Goal: Transaction & Acquisition: Purchase product/service

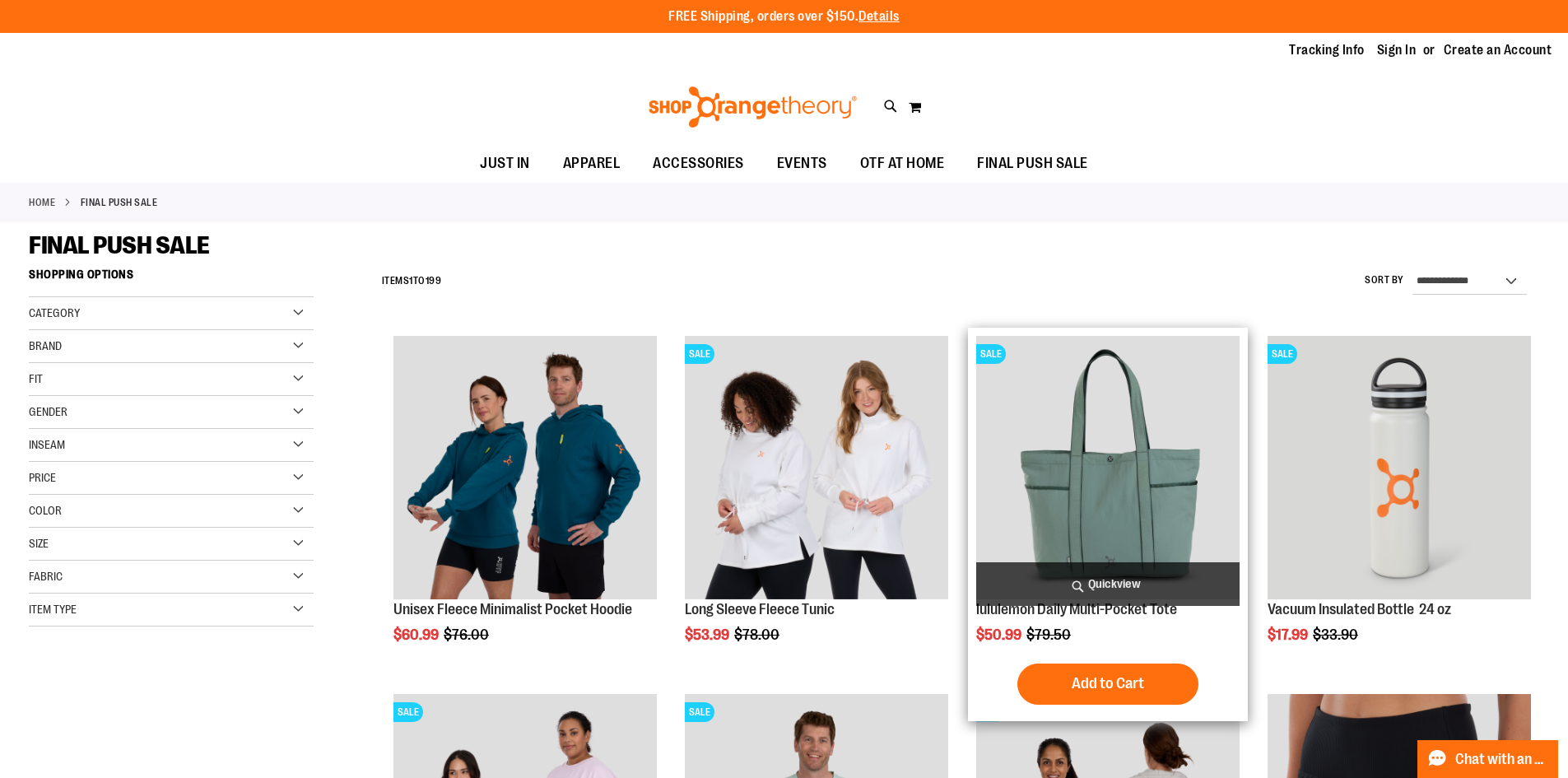
click at [1096, 488] on img "product" at bounding box center [1108, 467] width 263 height 263
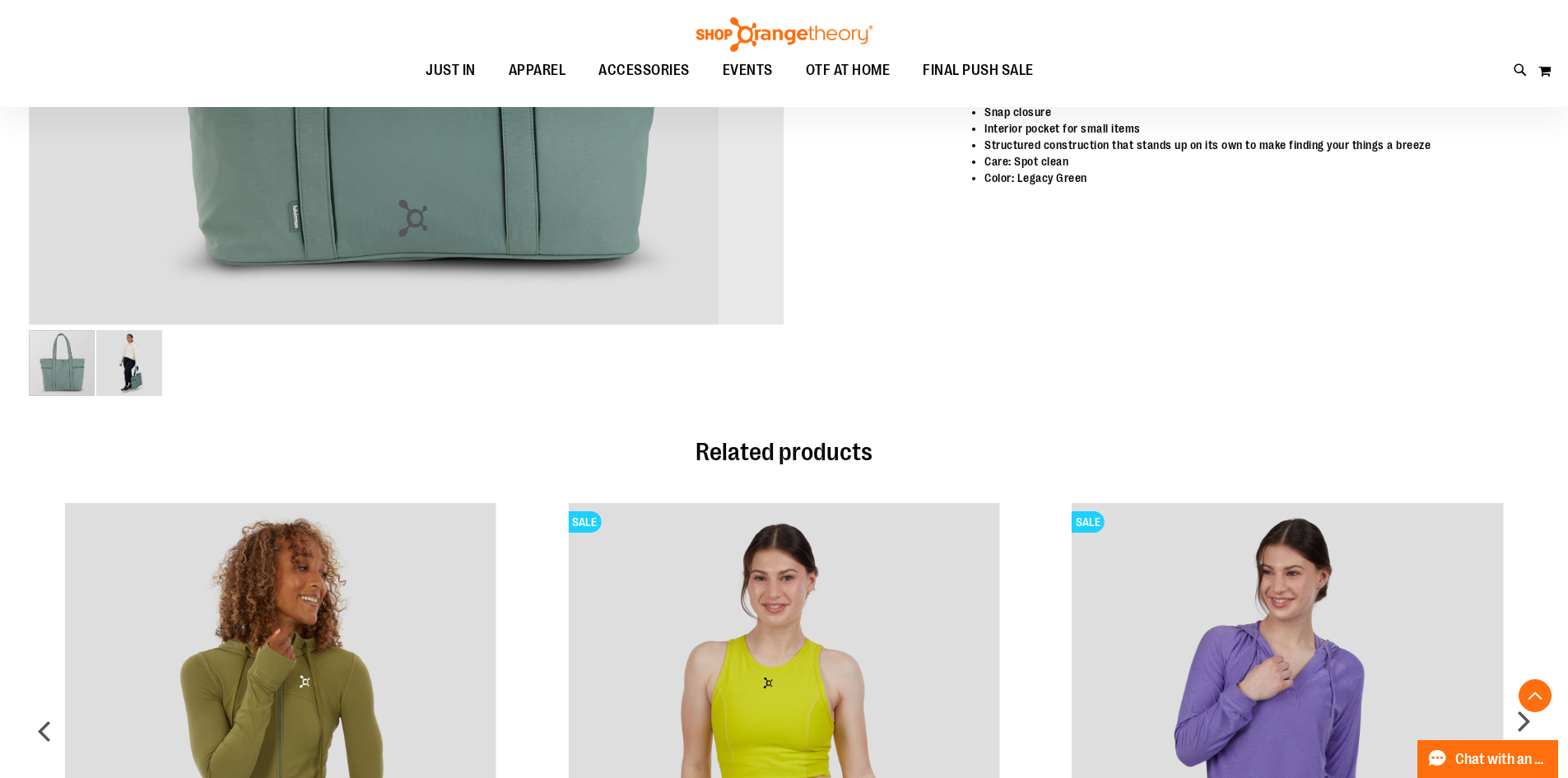
scroll to position [741, 0]
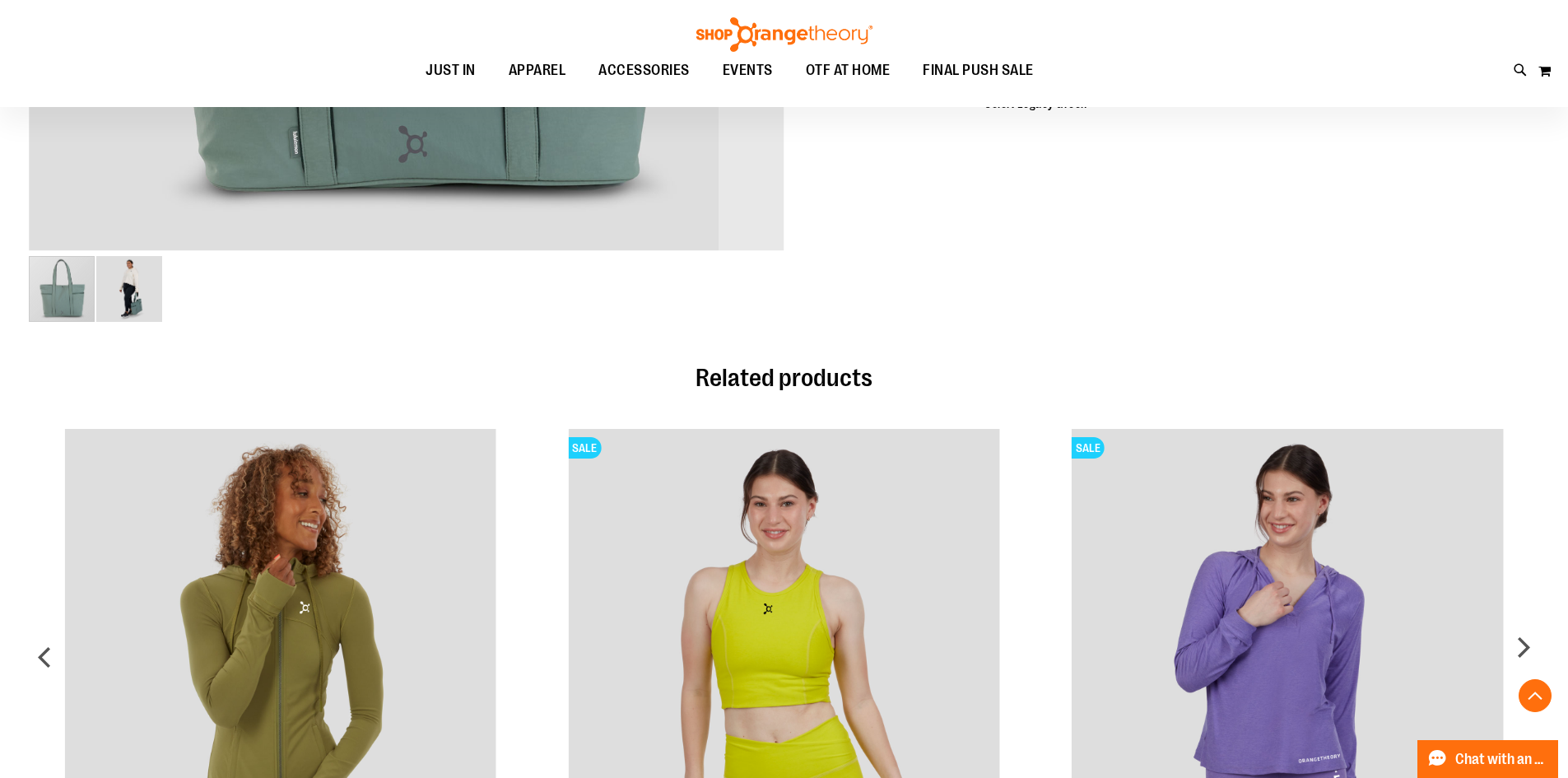
click at [140, 301] on img "image 2 of 2" at bounding box center [129, 289] width 66 height 66
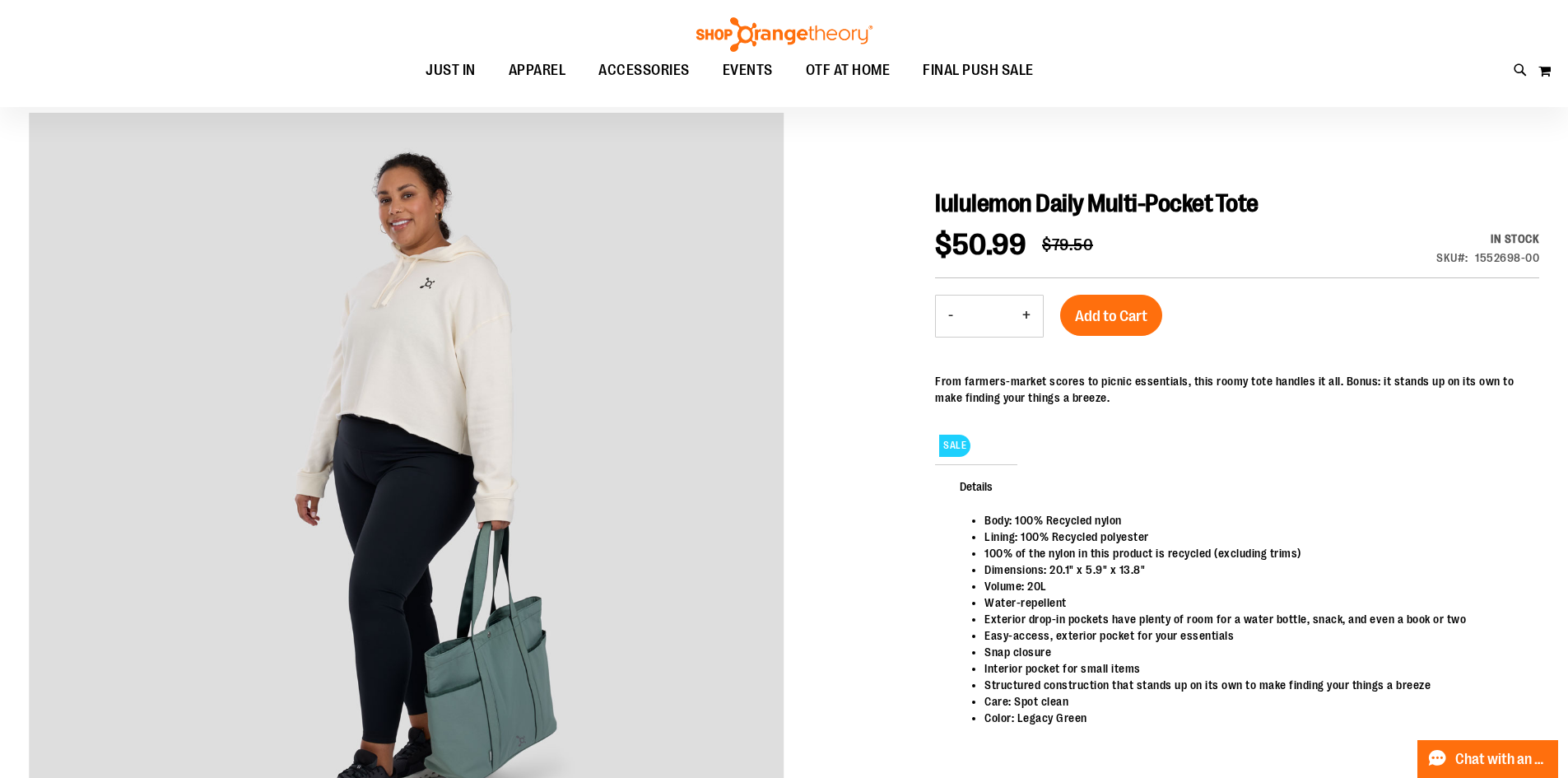
scroll to position [0, 0]
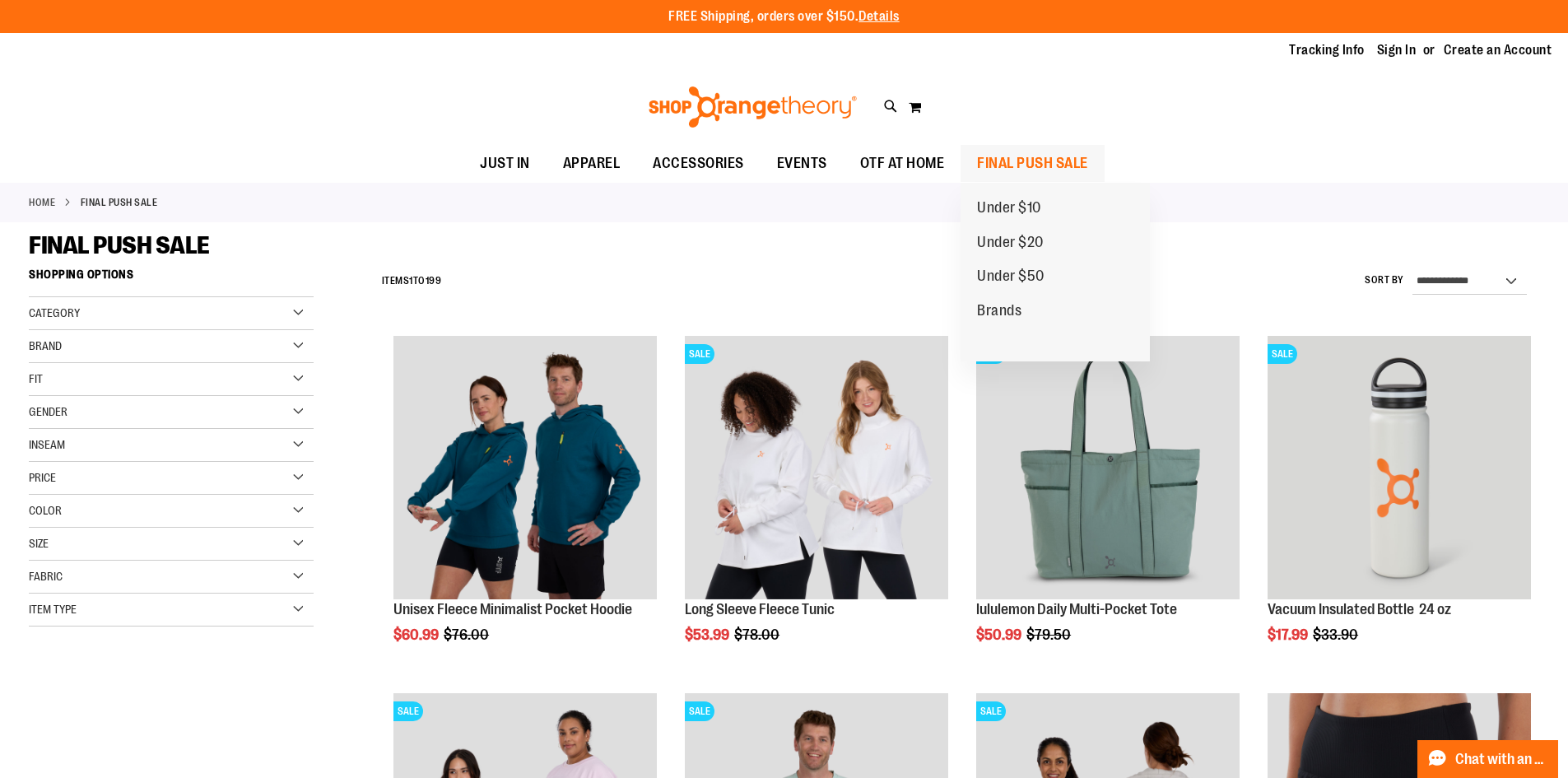
click at [1041, 168] on span "FINAL PUSH SALE" at bounding box center [1033, 164] width 111 height 37
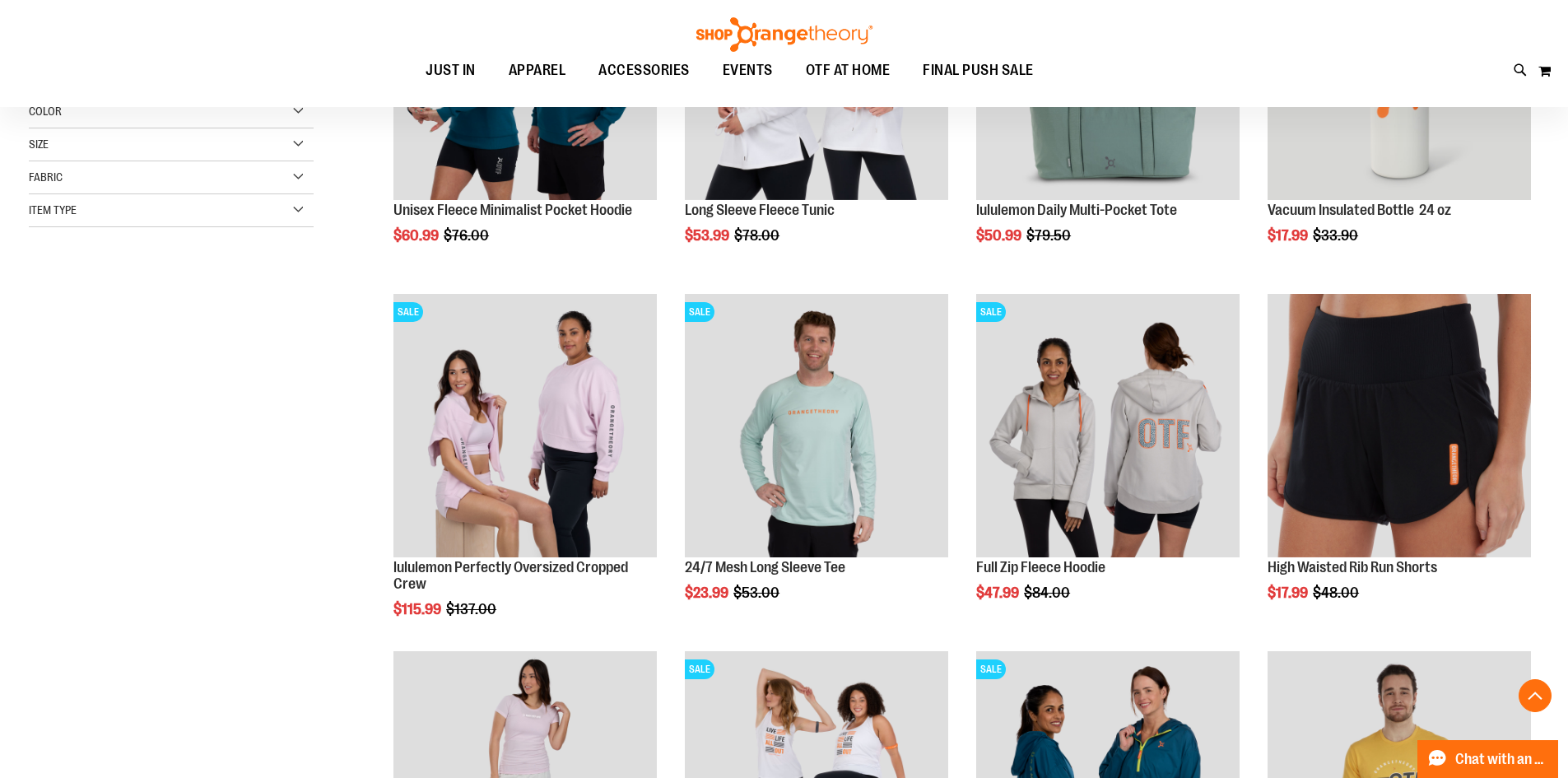
scroll to position [411, 0]
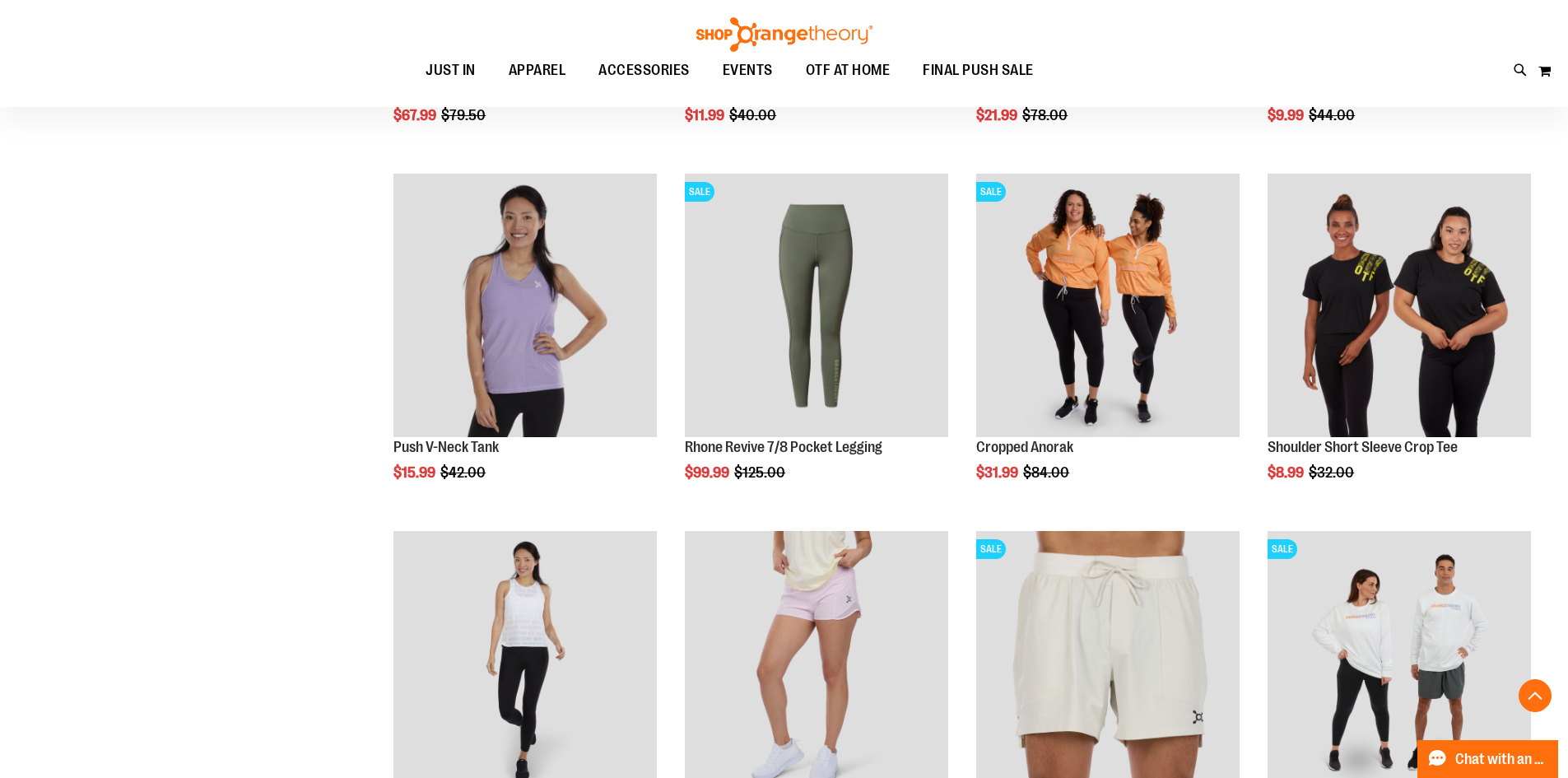
scroll to position [1235, 0]
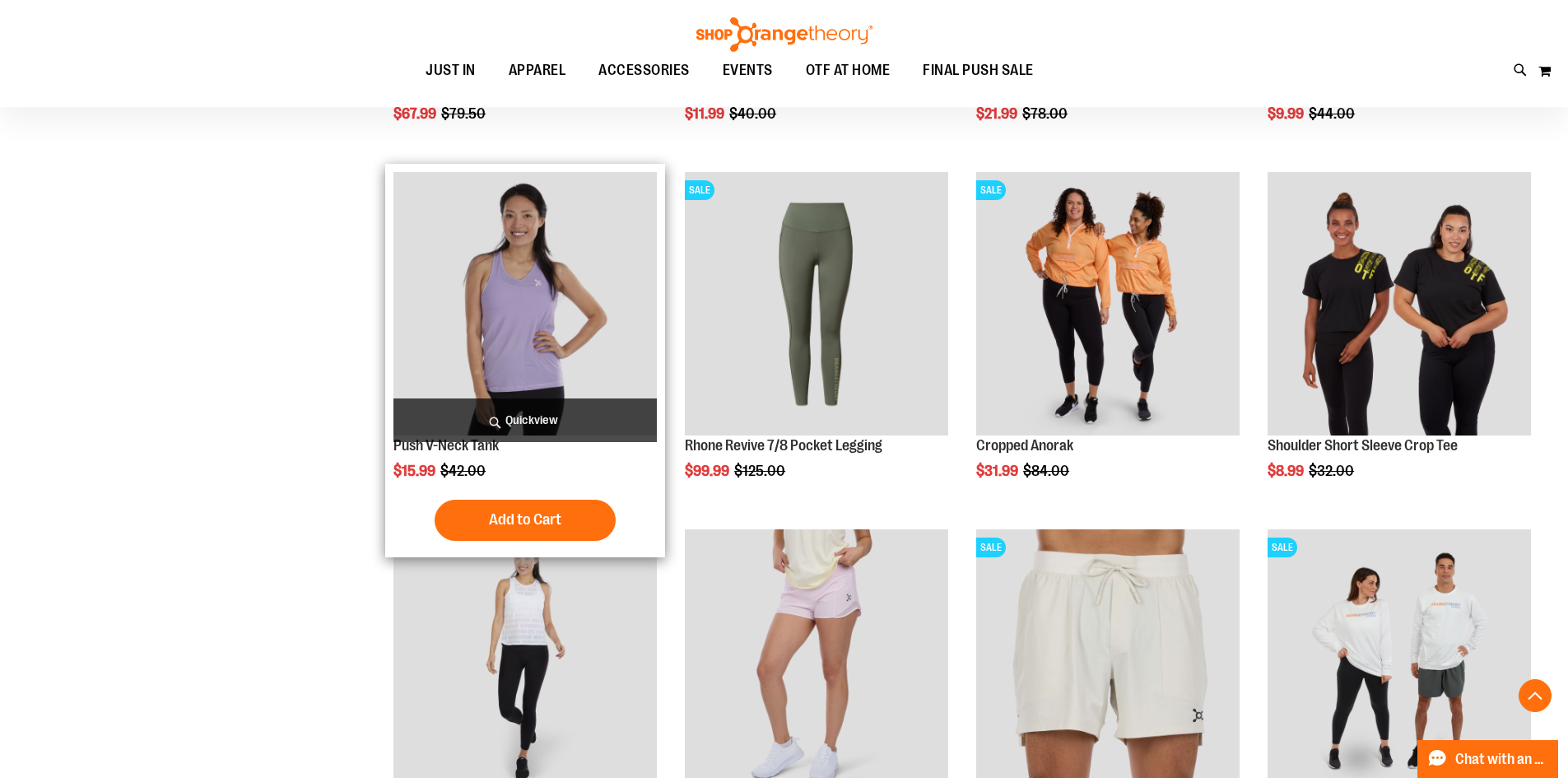
click at [513, 279] on img "product" at bounding box center [524, 304] width 263 height 263
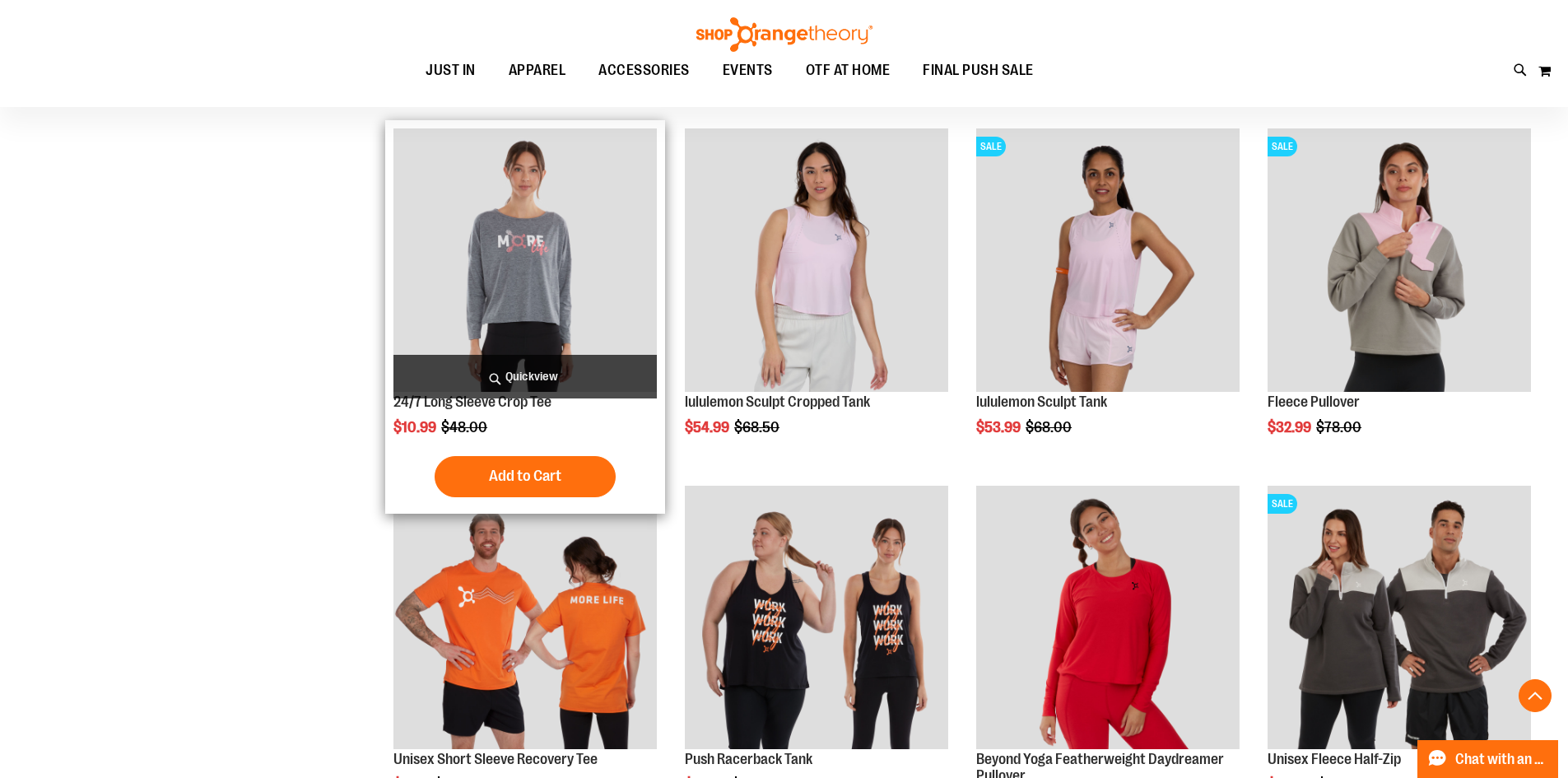
scroll to position [1330, 0]
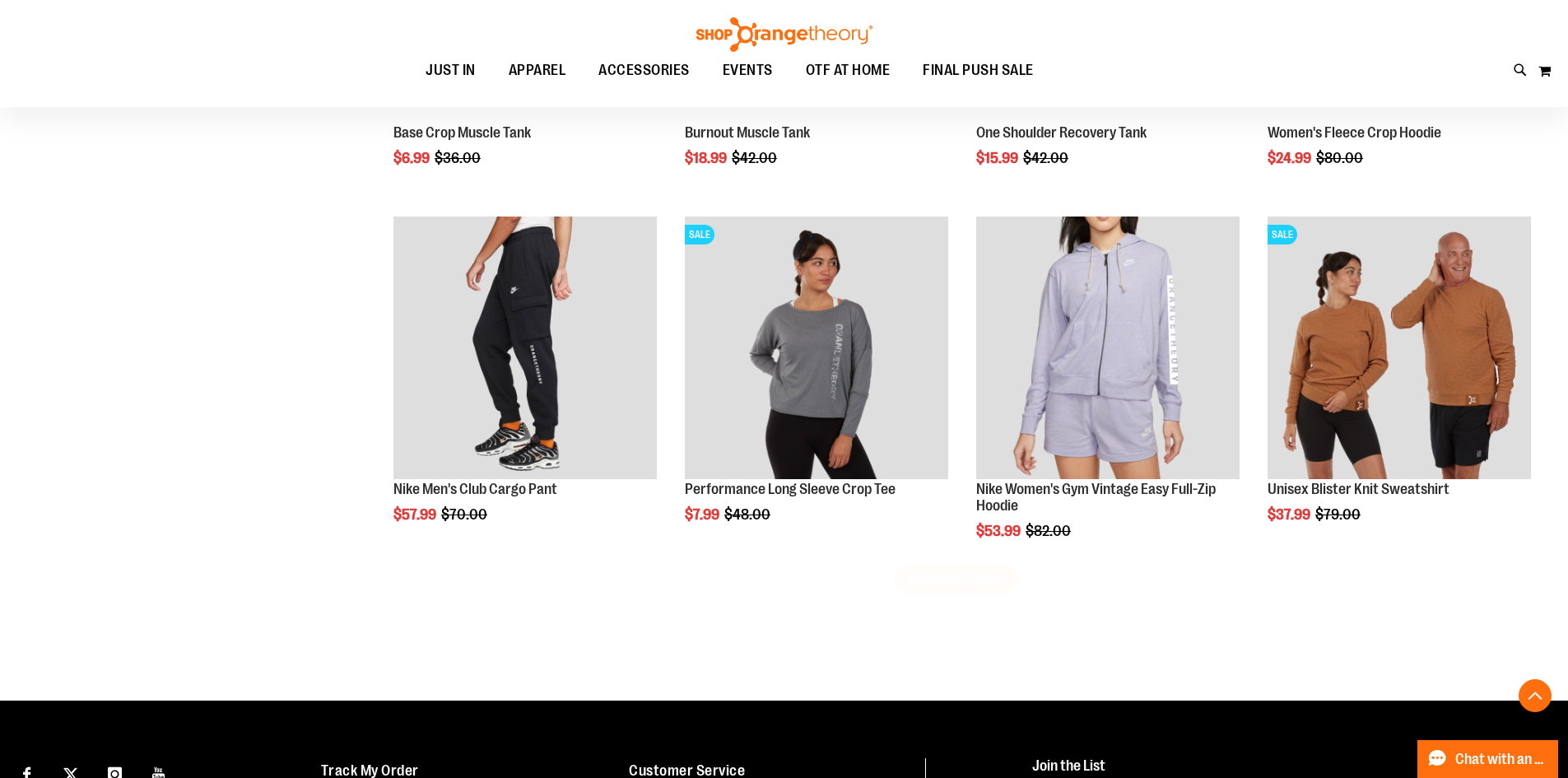
scroll to position [3061, 0]
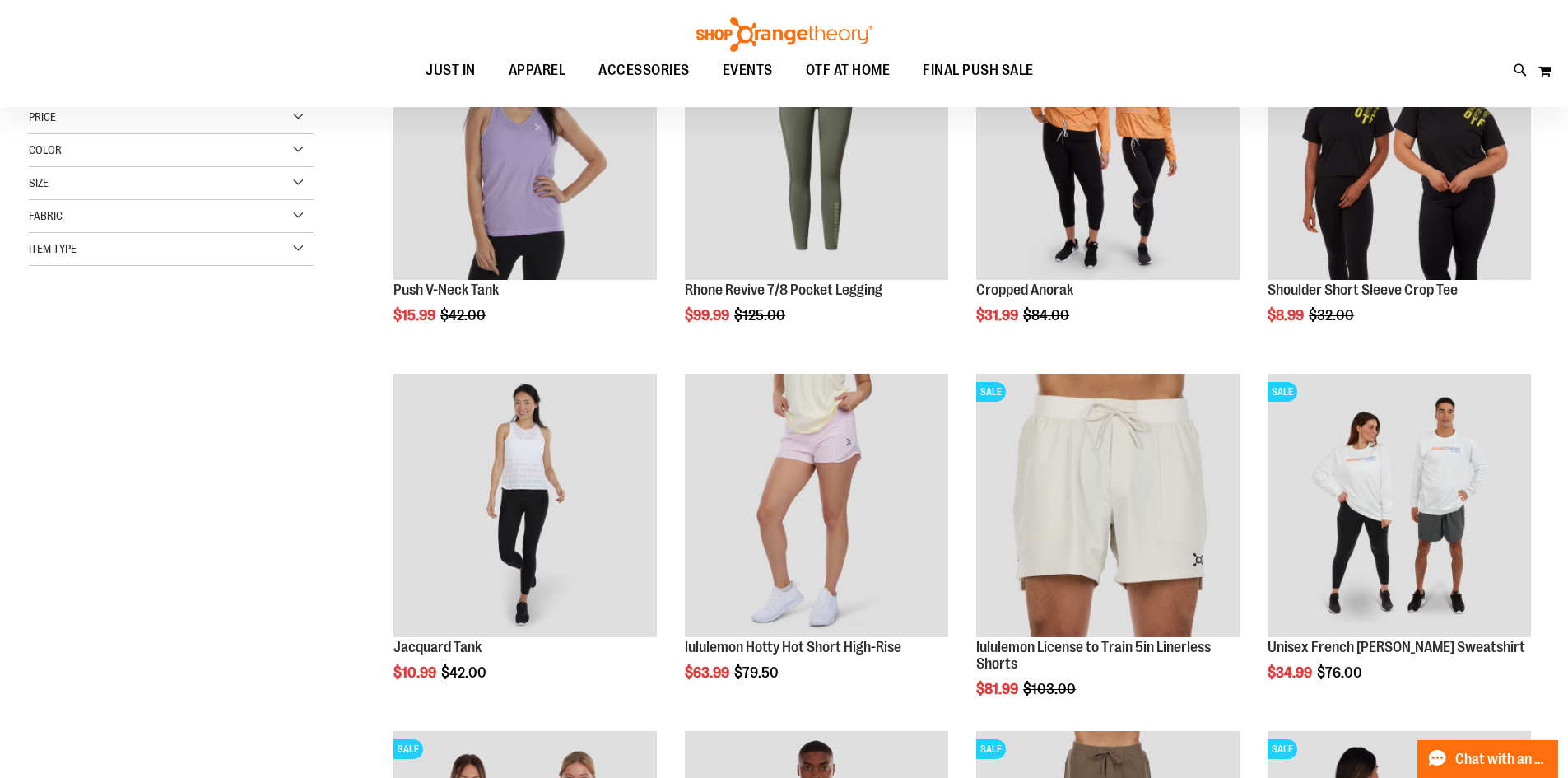
scroll to position [95, 0]
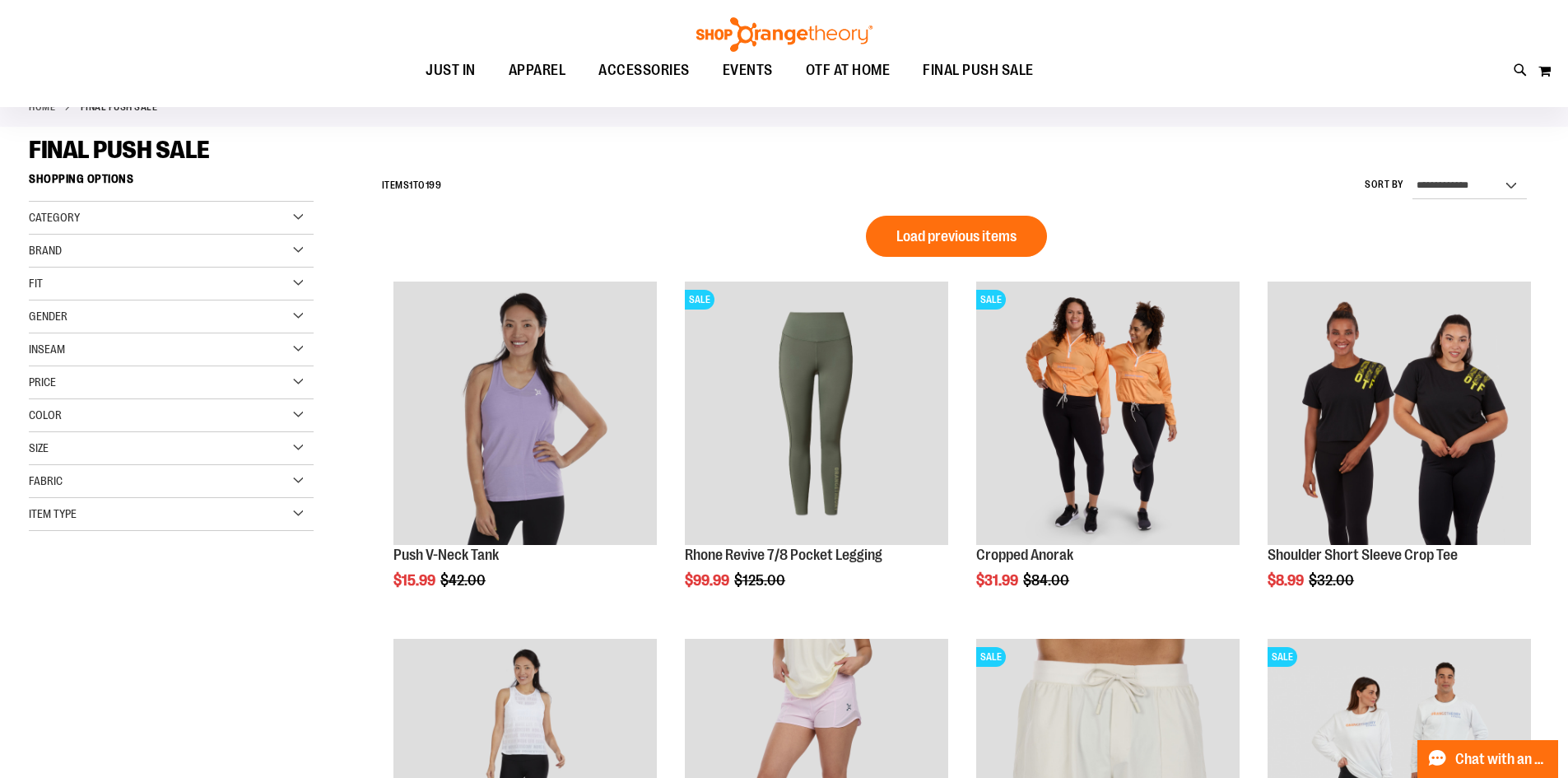
click at [290, 318] on div "Gender" at bounding box center [170, 317] width 285 height 33
click at [40, 371] on link "Women 111 items" at bounding box center [161, 368] width 273 height 18
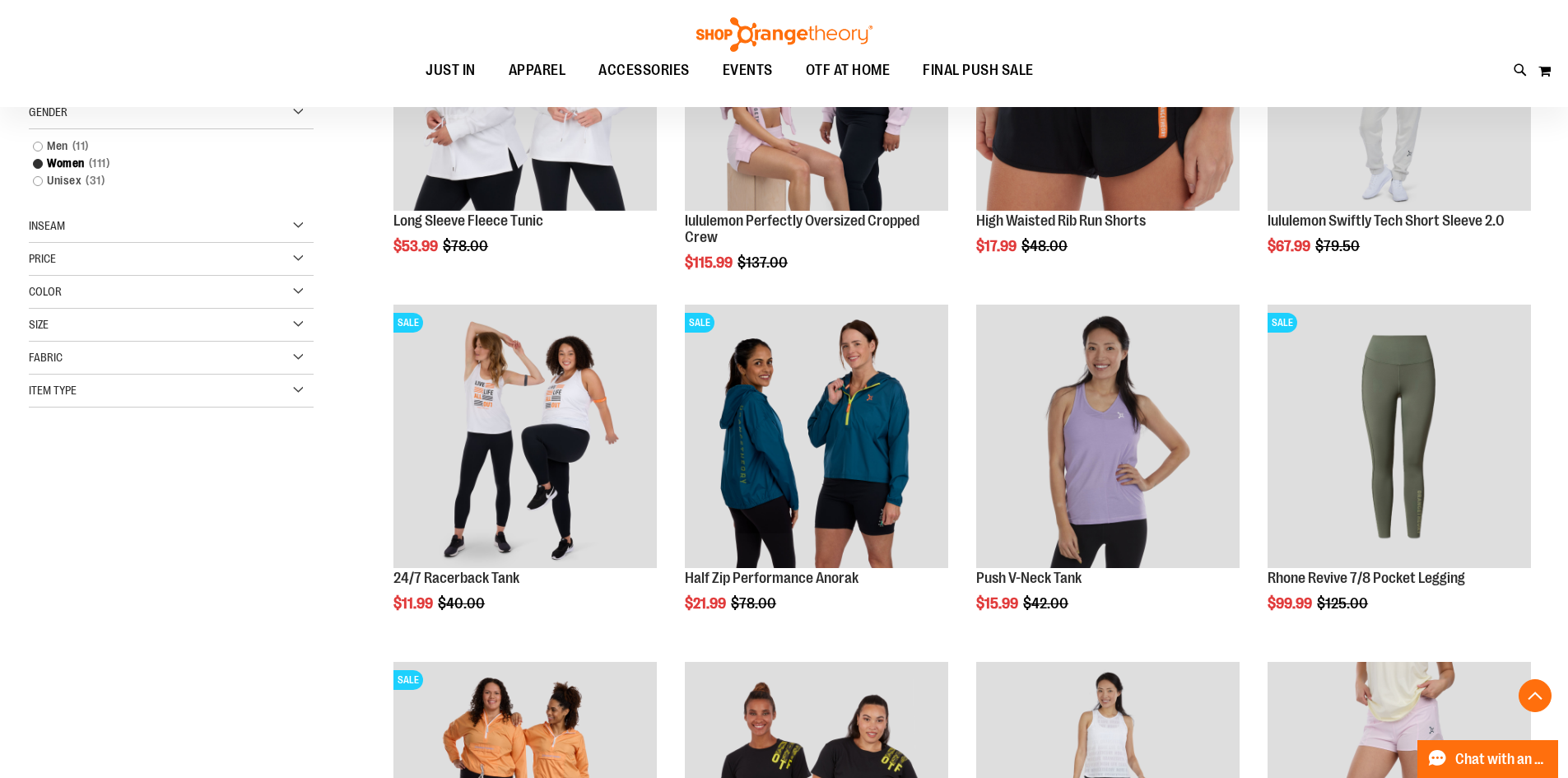
scroll to position [411, 0]
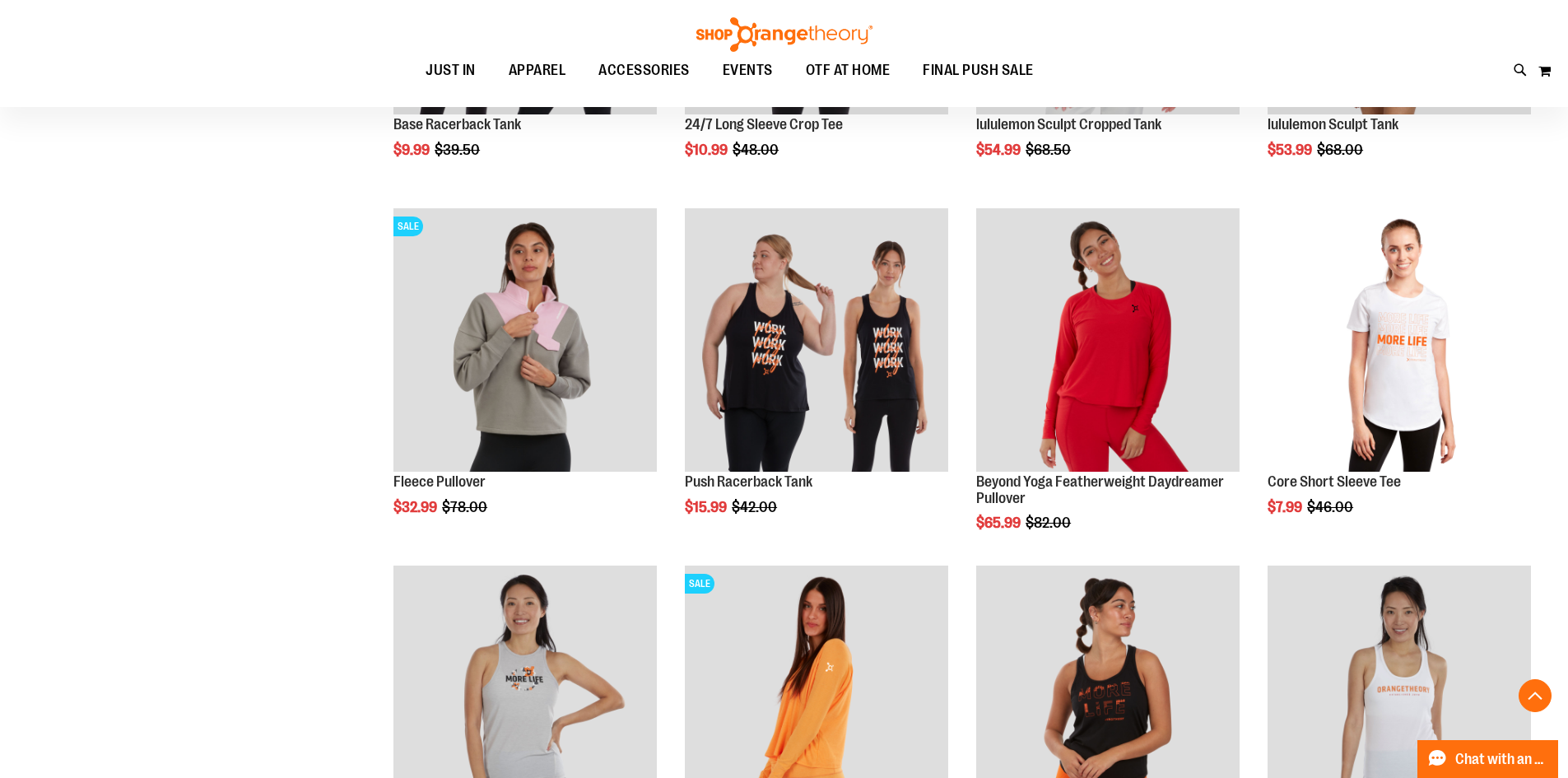
scroll to position [1564, 0]
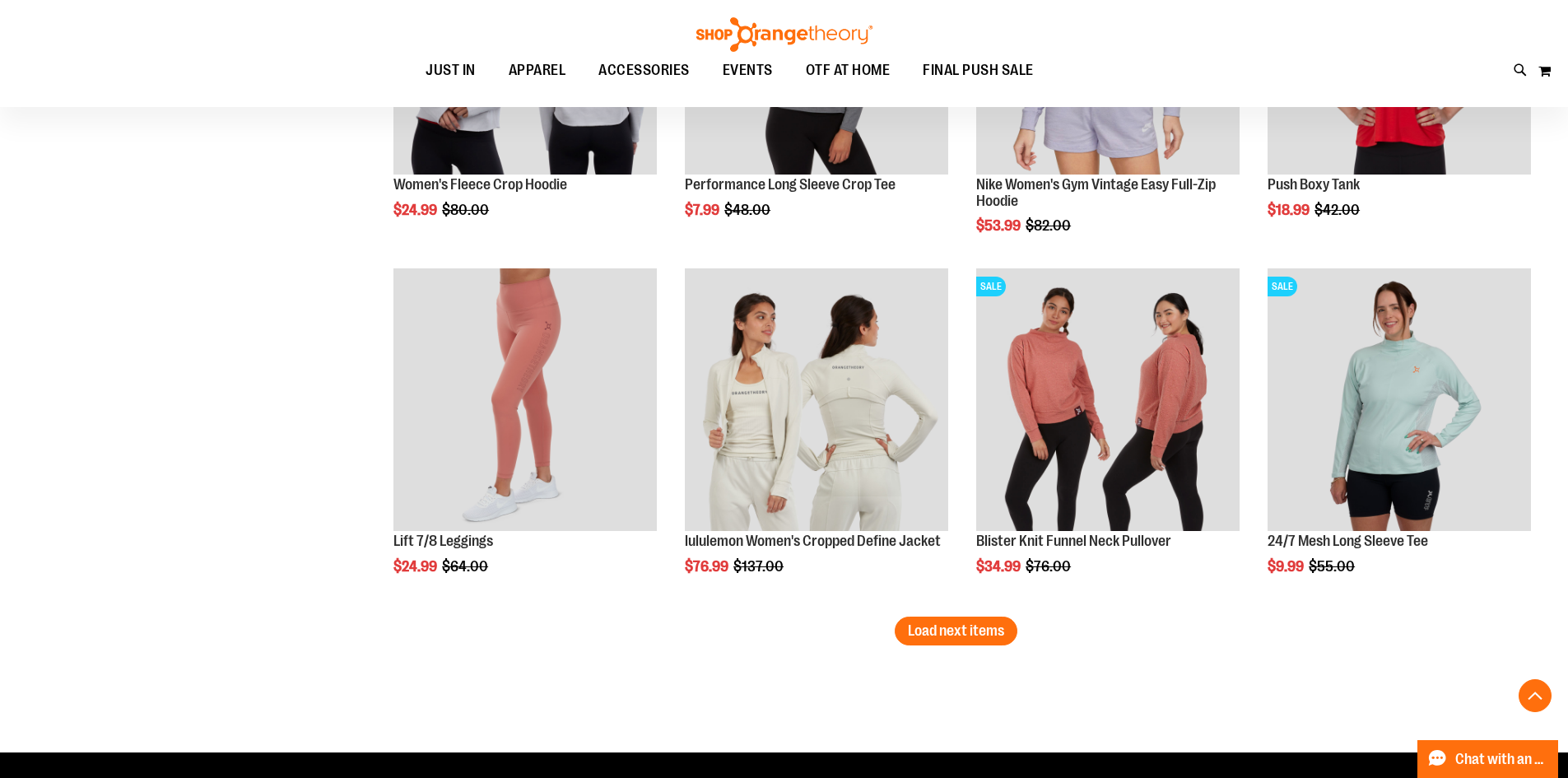
scroll to position [3212, 0]
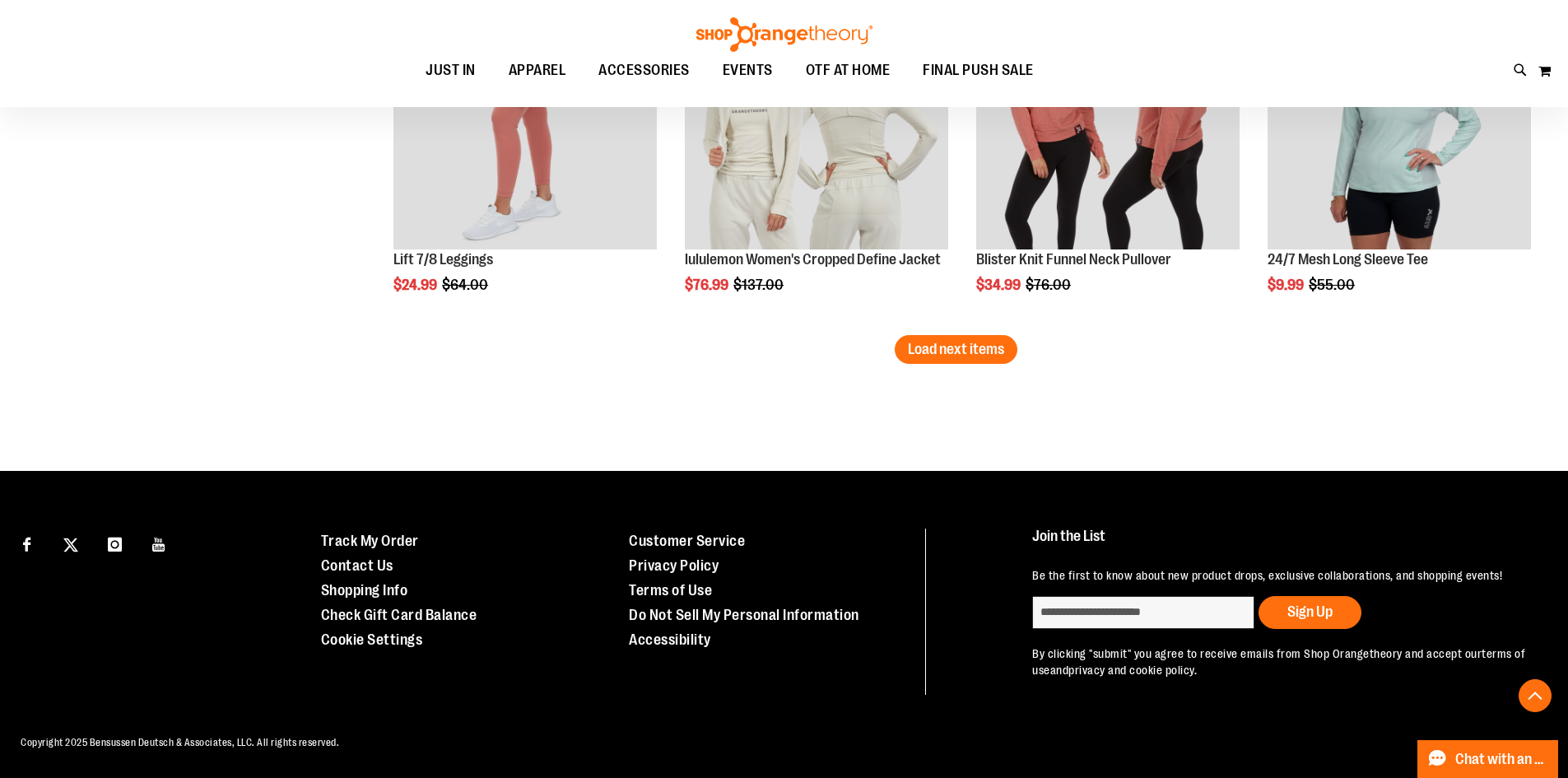
click at [986, 349] on span "Load next items" at bounding box center [956, 349] width 97 height 17
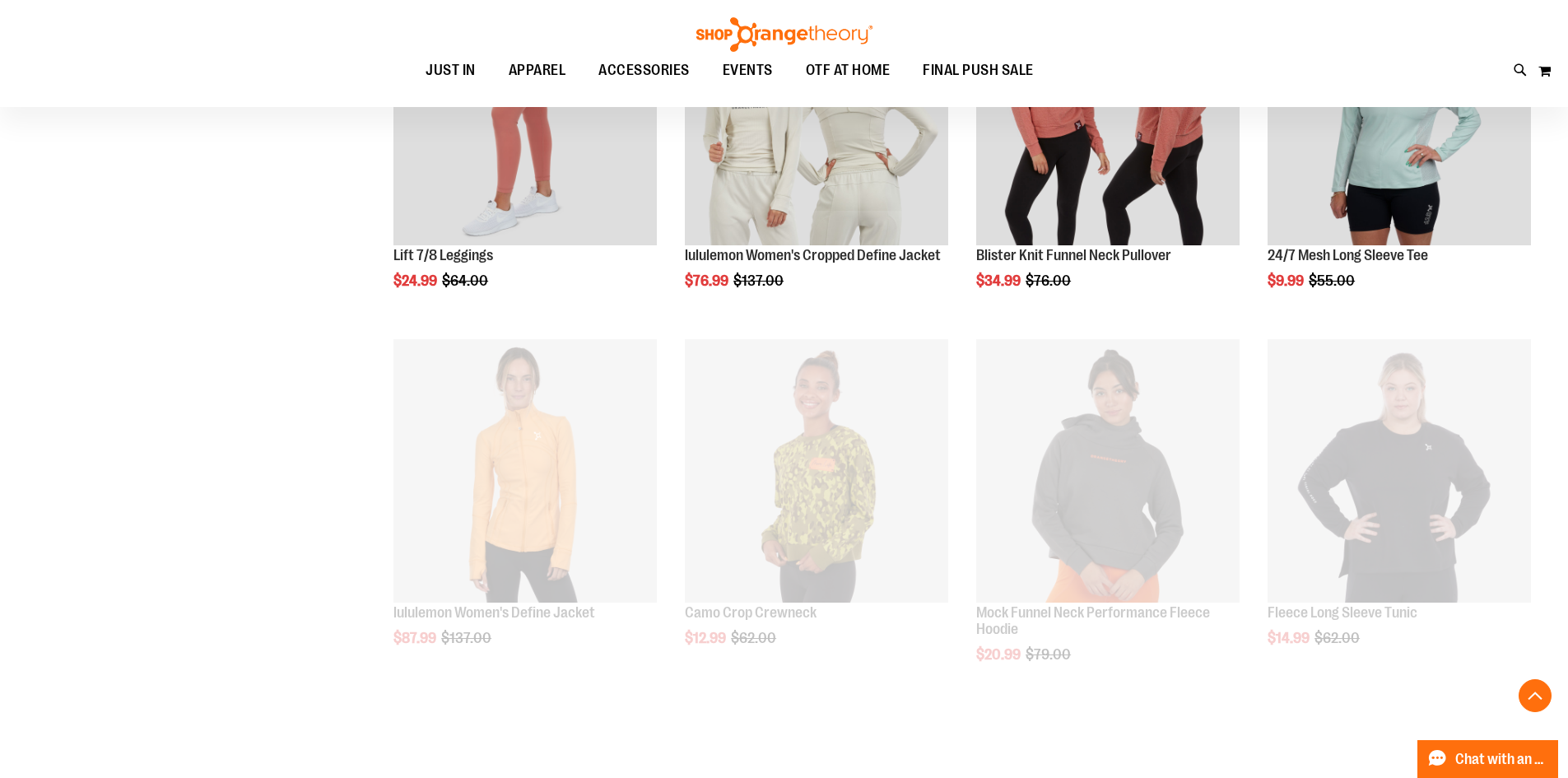
scroll to position [3212, 0]
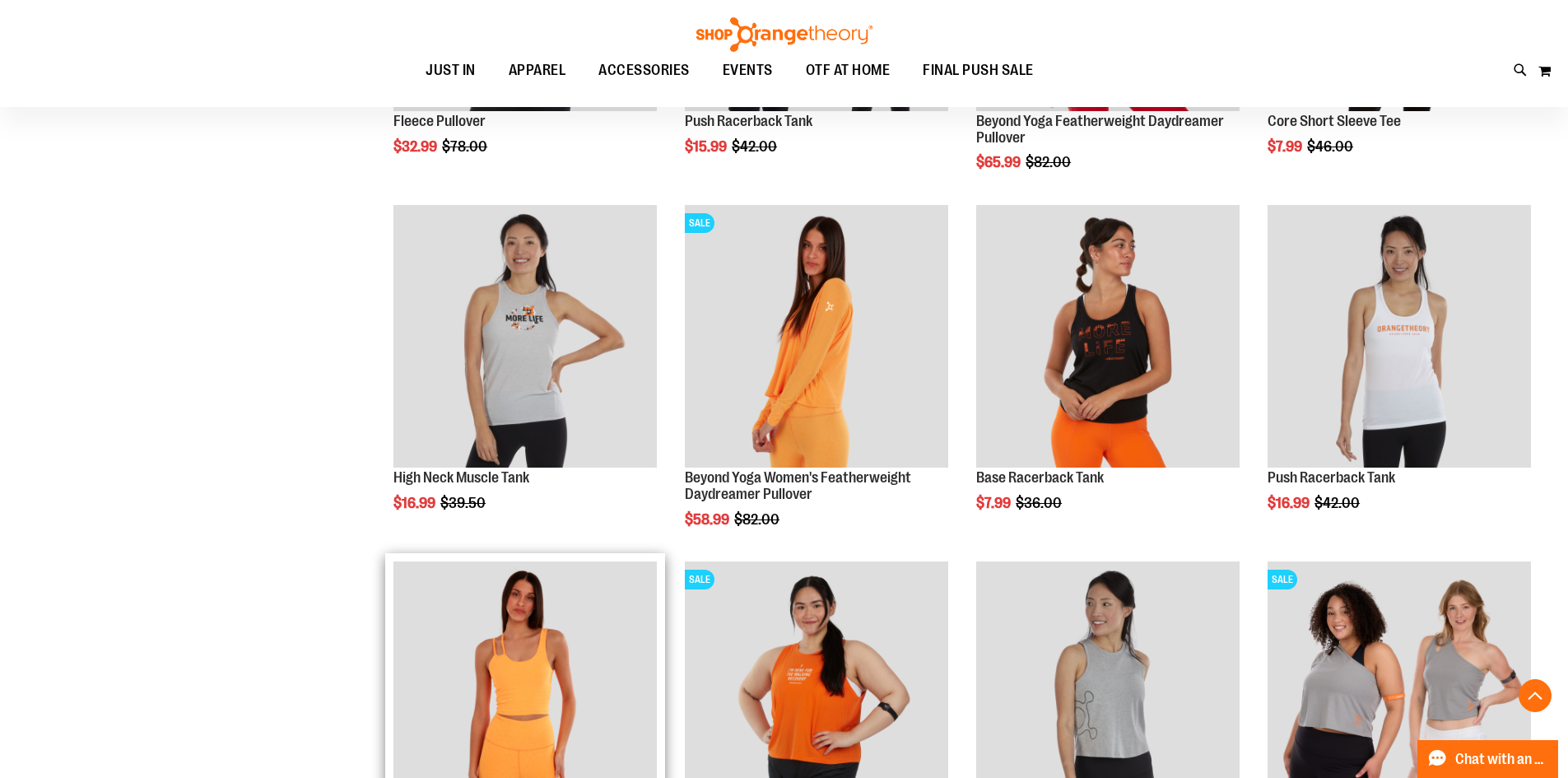
scroll to position [1894, 0]
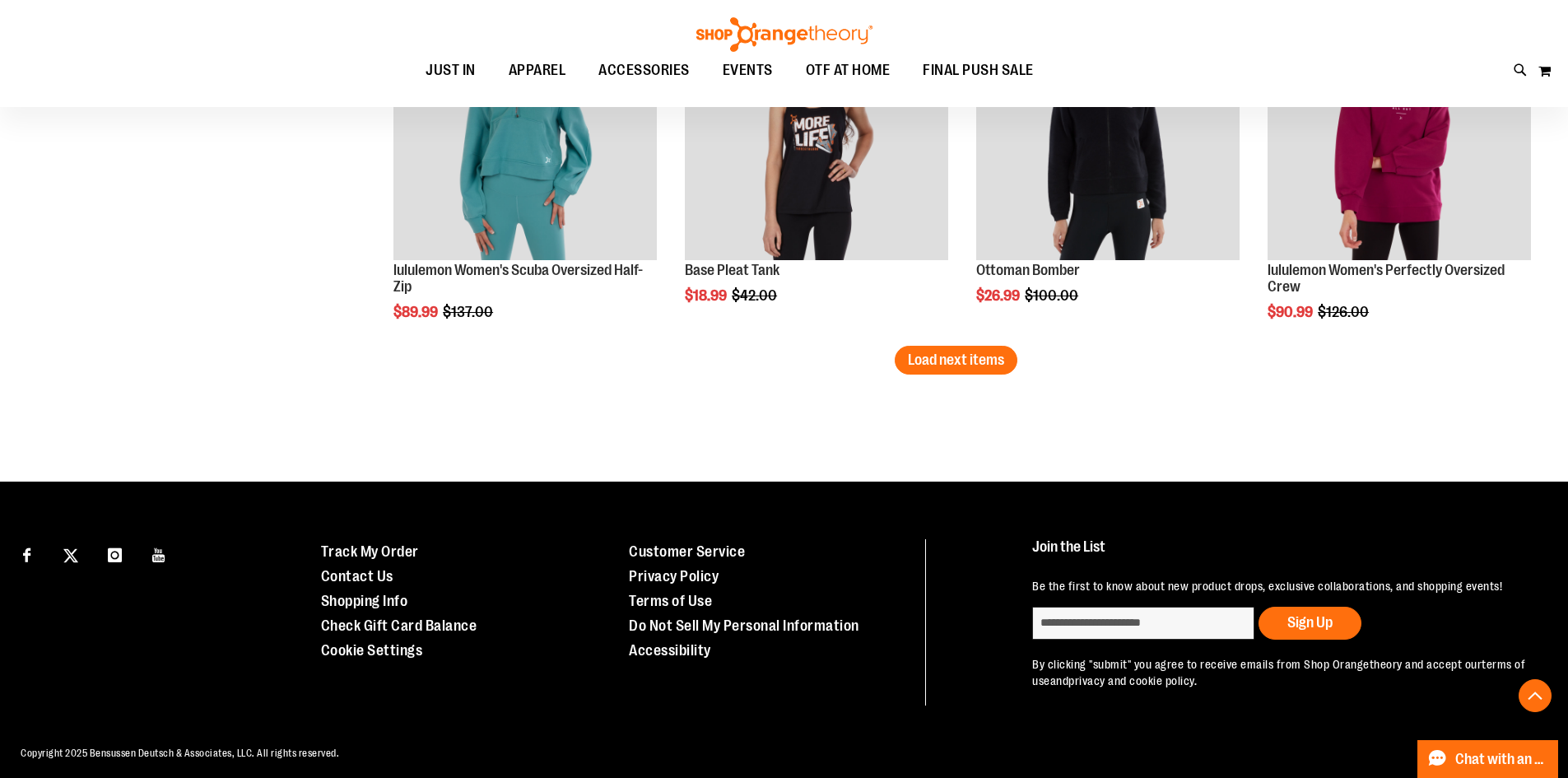
scroll to position [4295, 0]
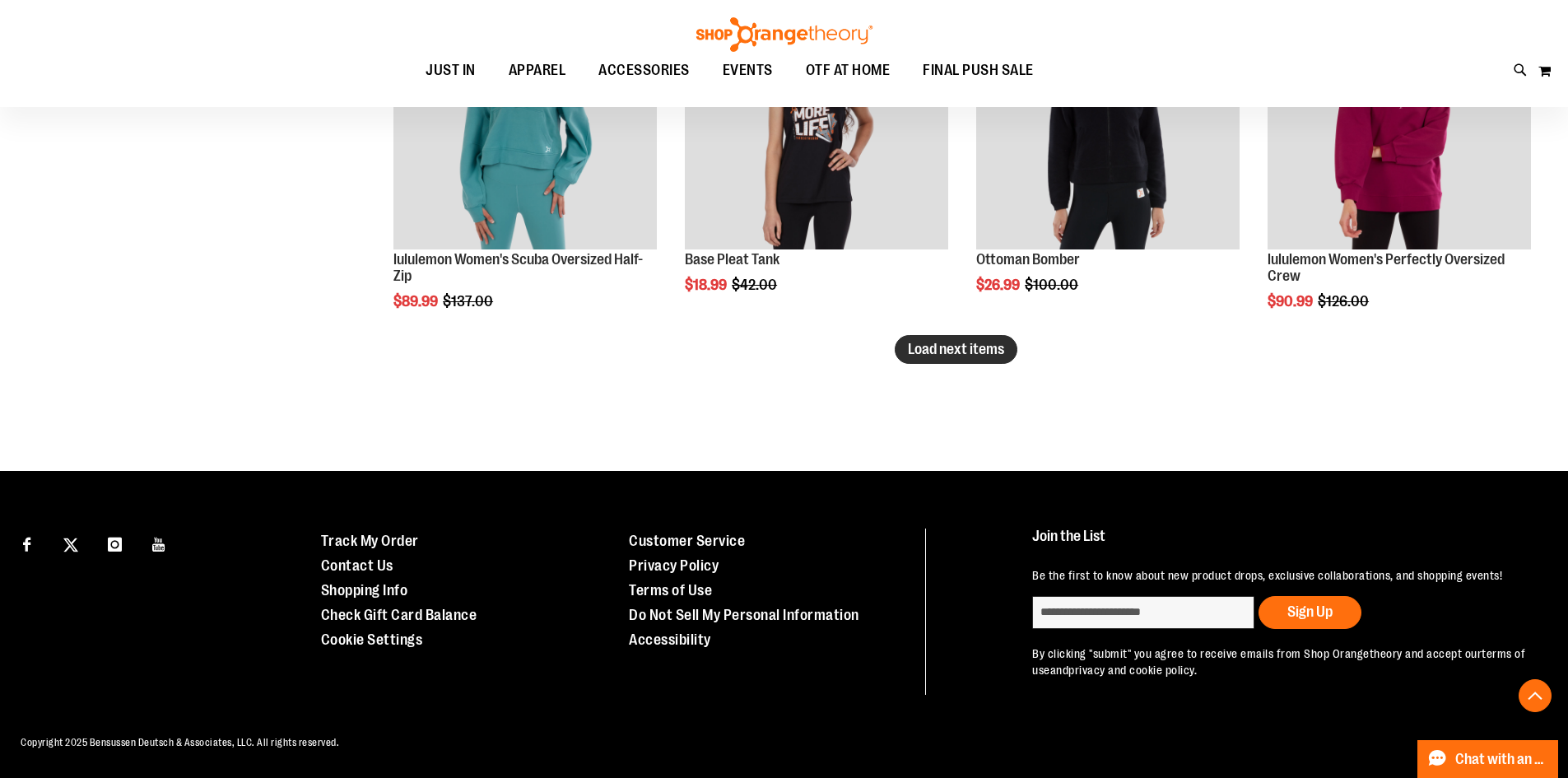
click at [977, 341] on span "Load next items" at bounding box center [956, 349] width 97 height 17
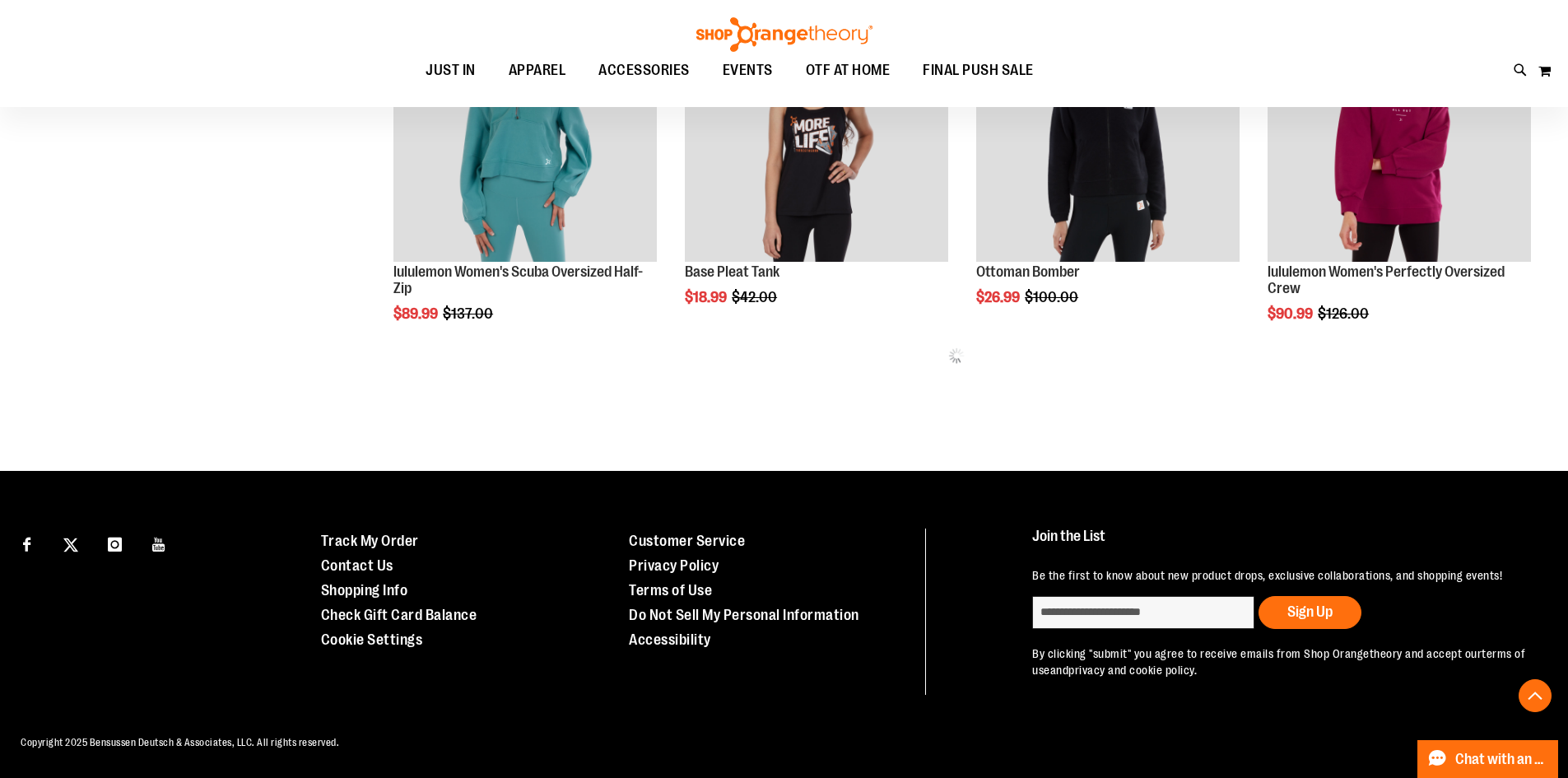
scroll to position [4295, 0]
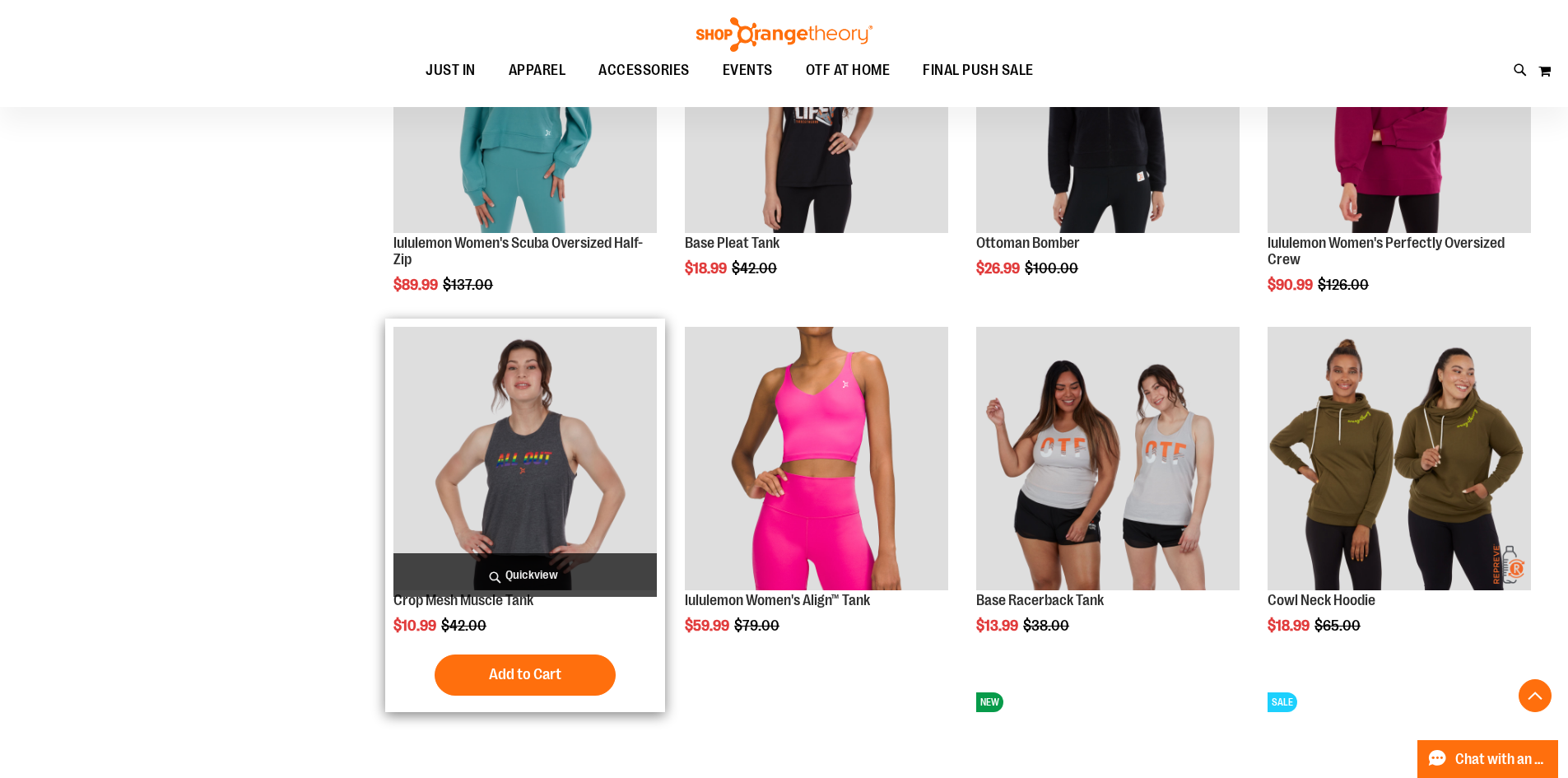
click at [529, 493] on img "product" at bounding box center [524, 459] width 263 height 263
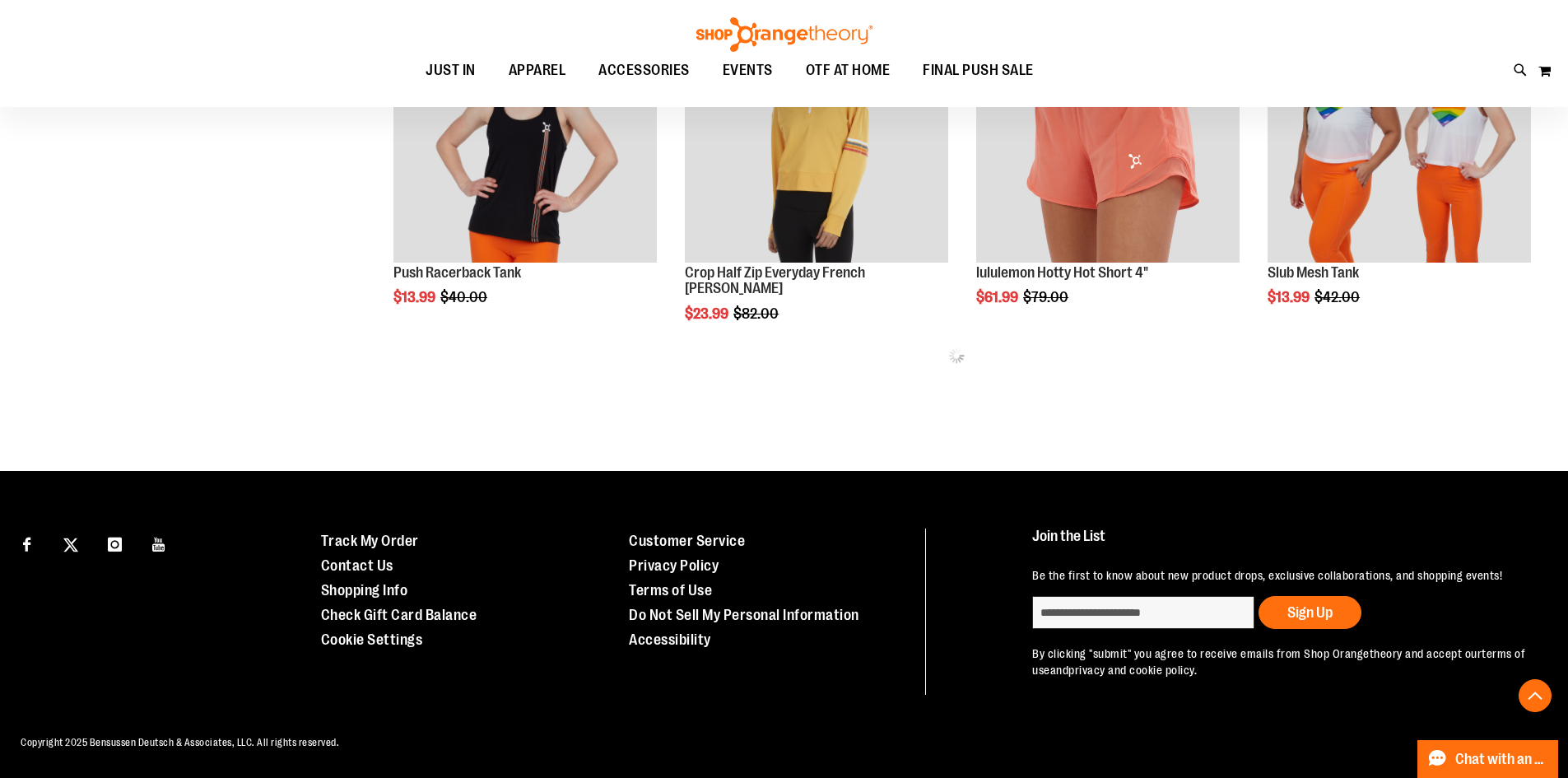
scroll to position [1108, 0]
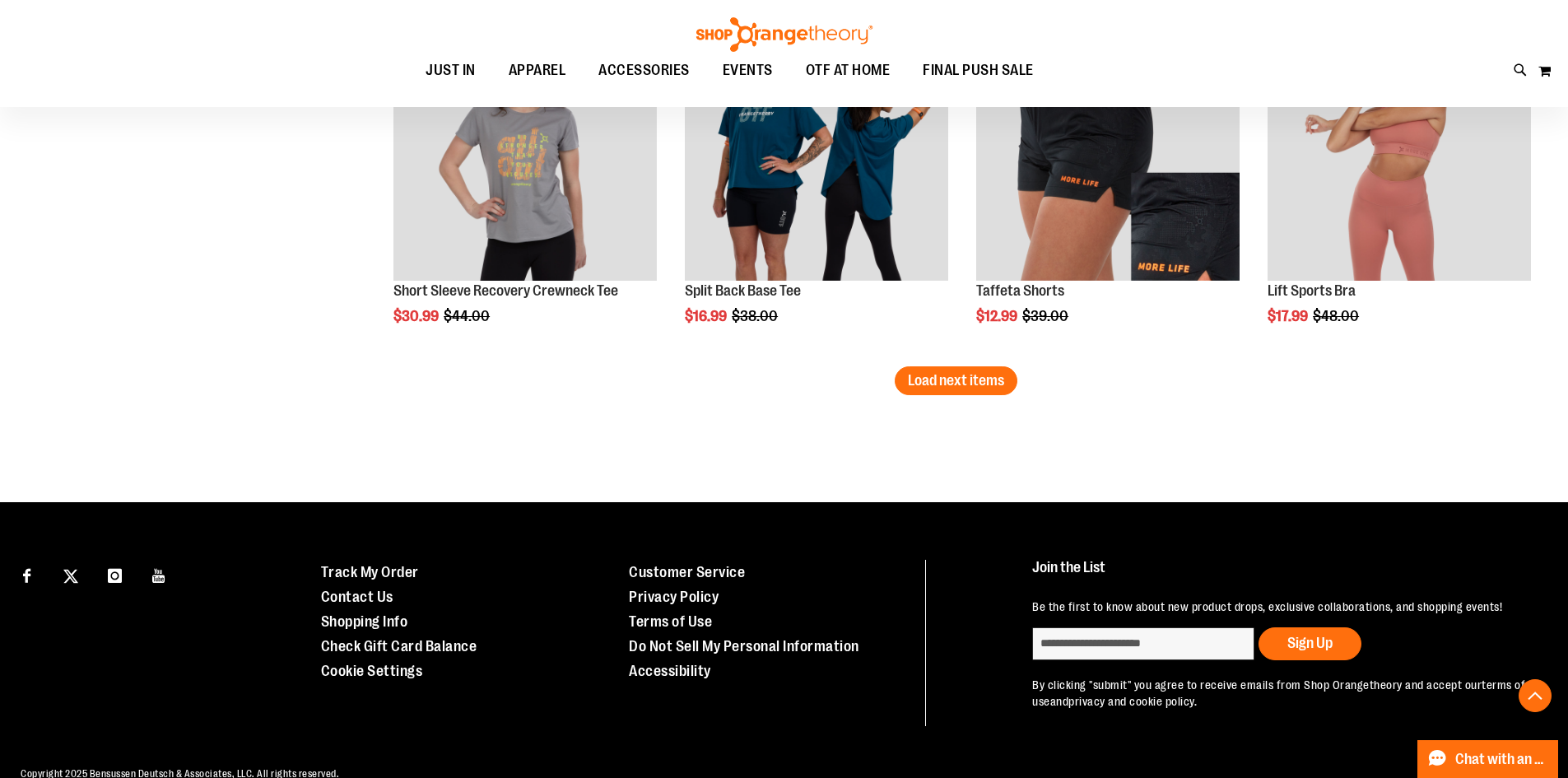
scroll to position [3251, 0]
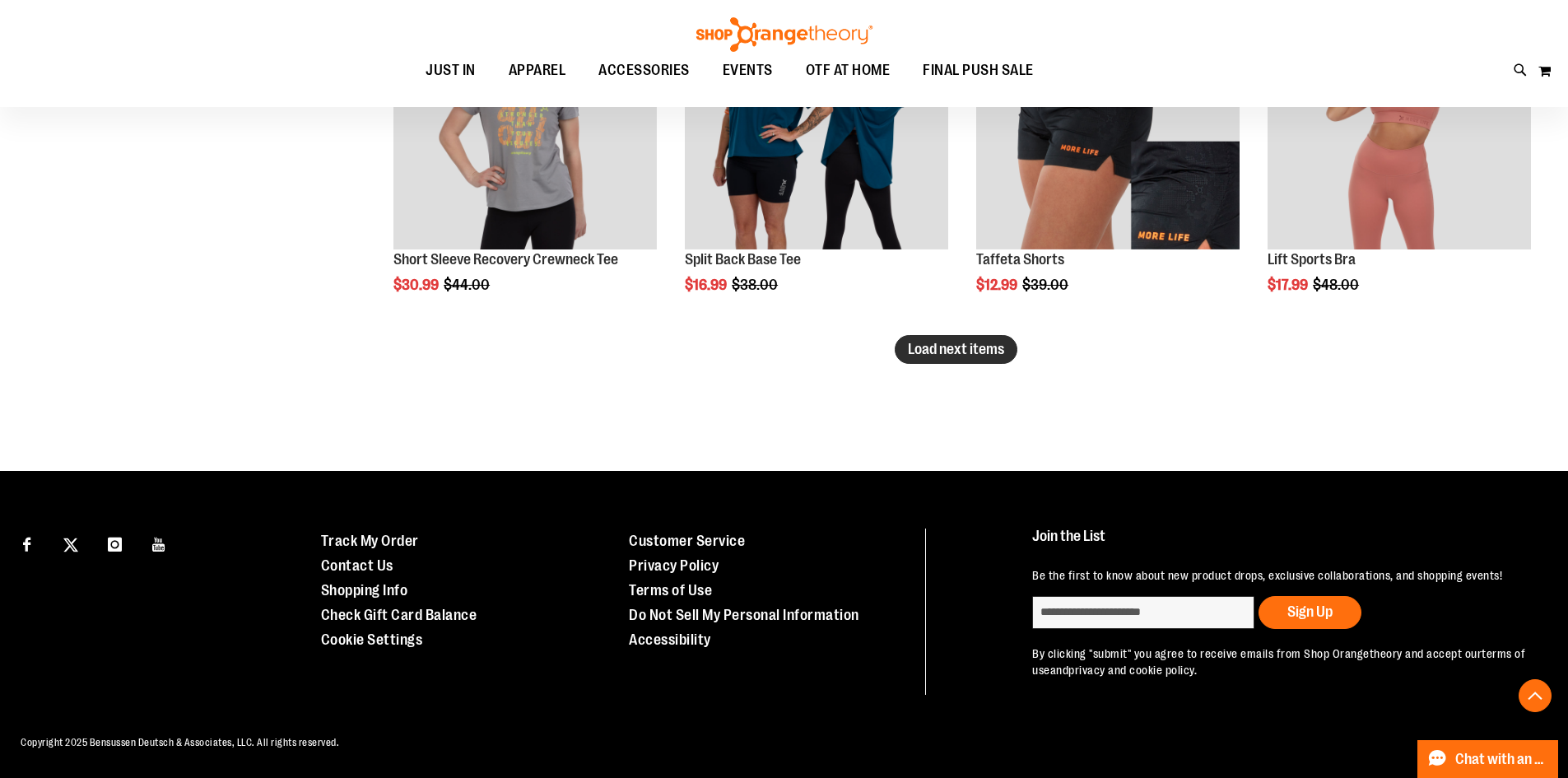
click at [959, 342] on span "Load next items" at bounding box center [956, 349] width 97 height 17
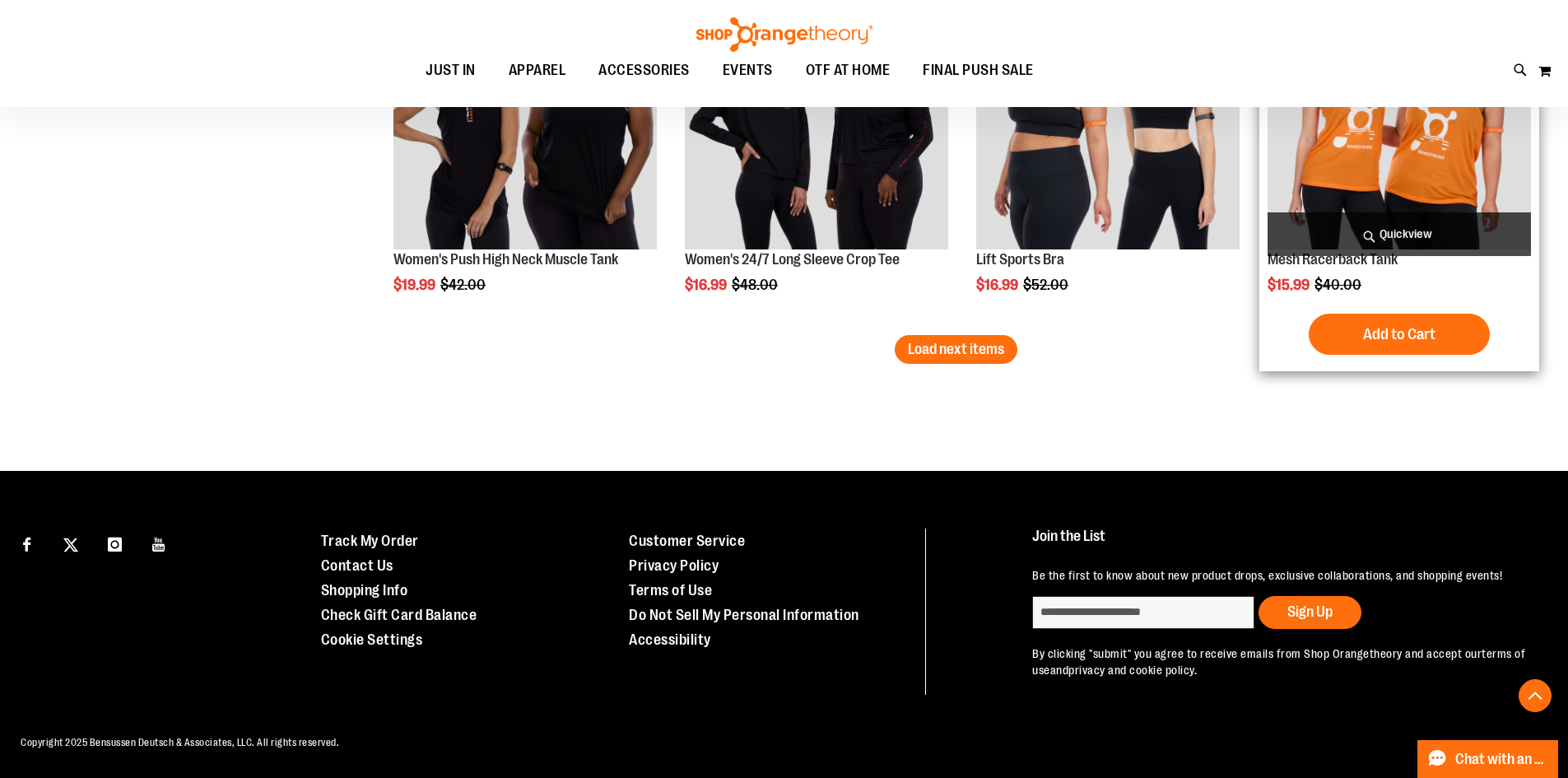
scroll to position [4337, 0]
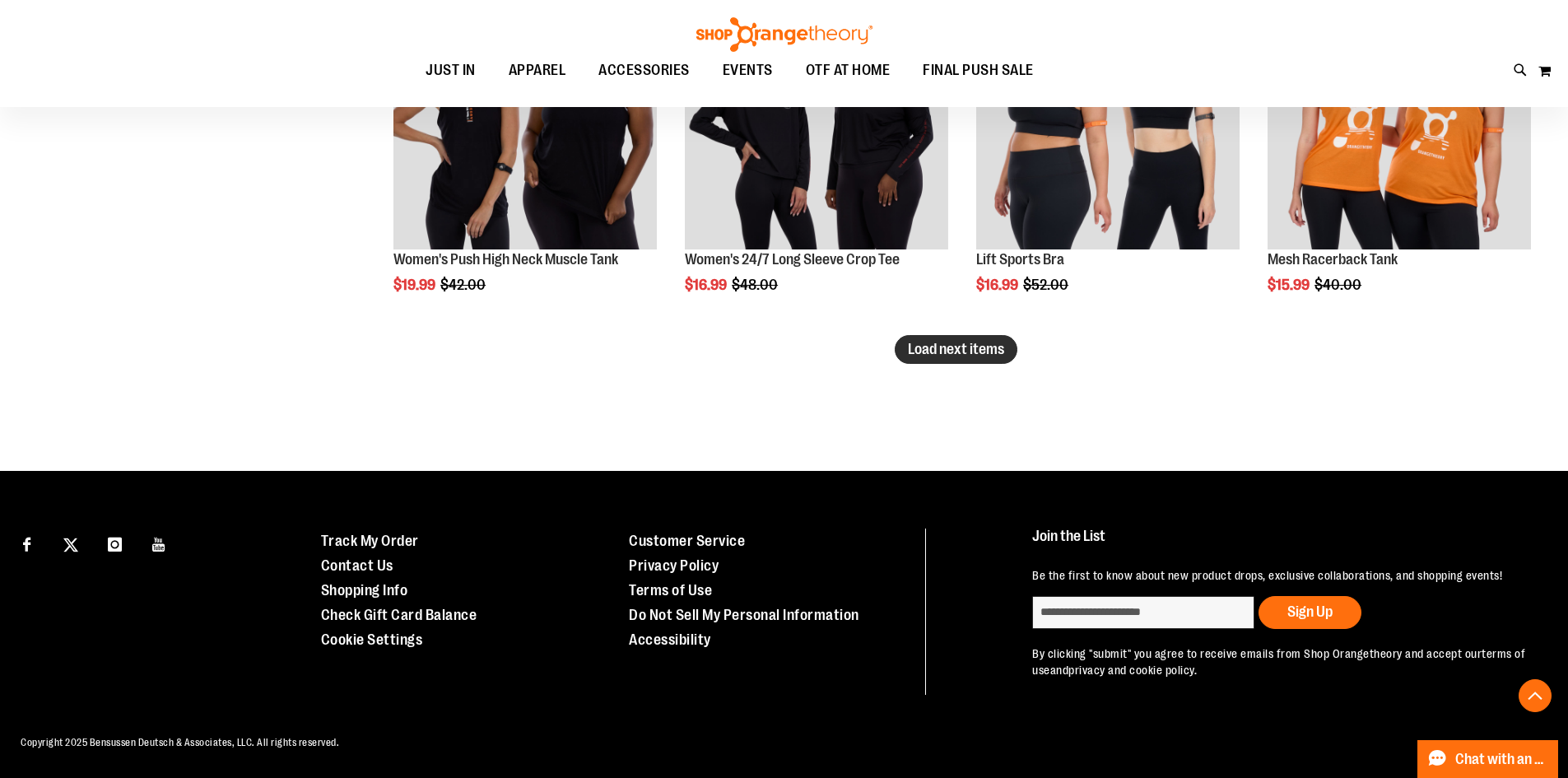
click at [973, 341] on span "Load next items" at bounding box center [956, 349] width 97 height 17
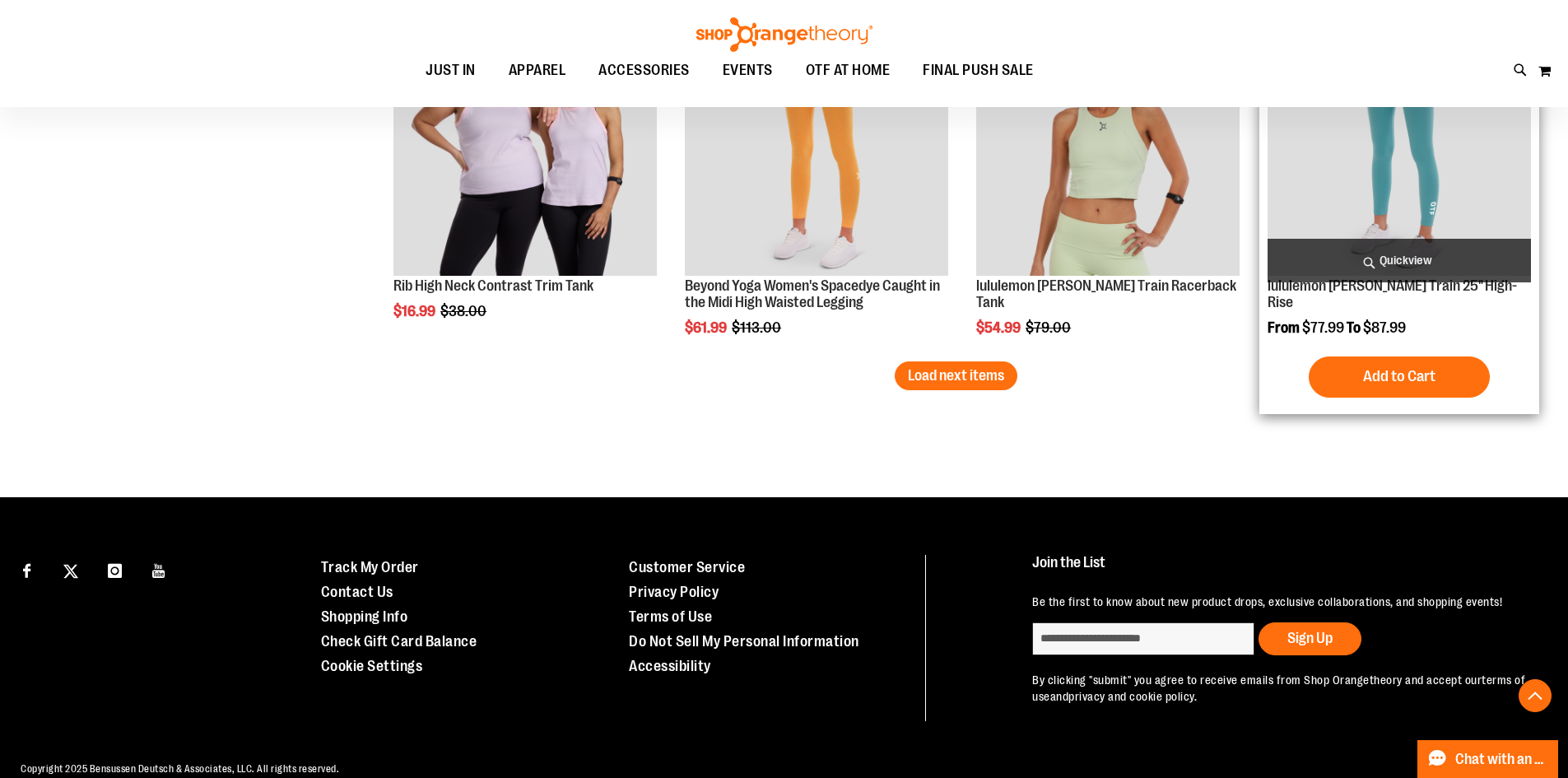
scroll to position [5409, 0]
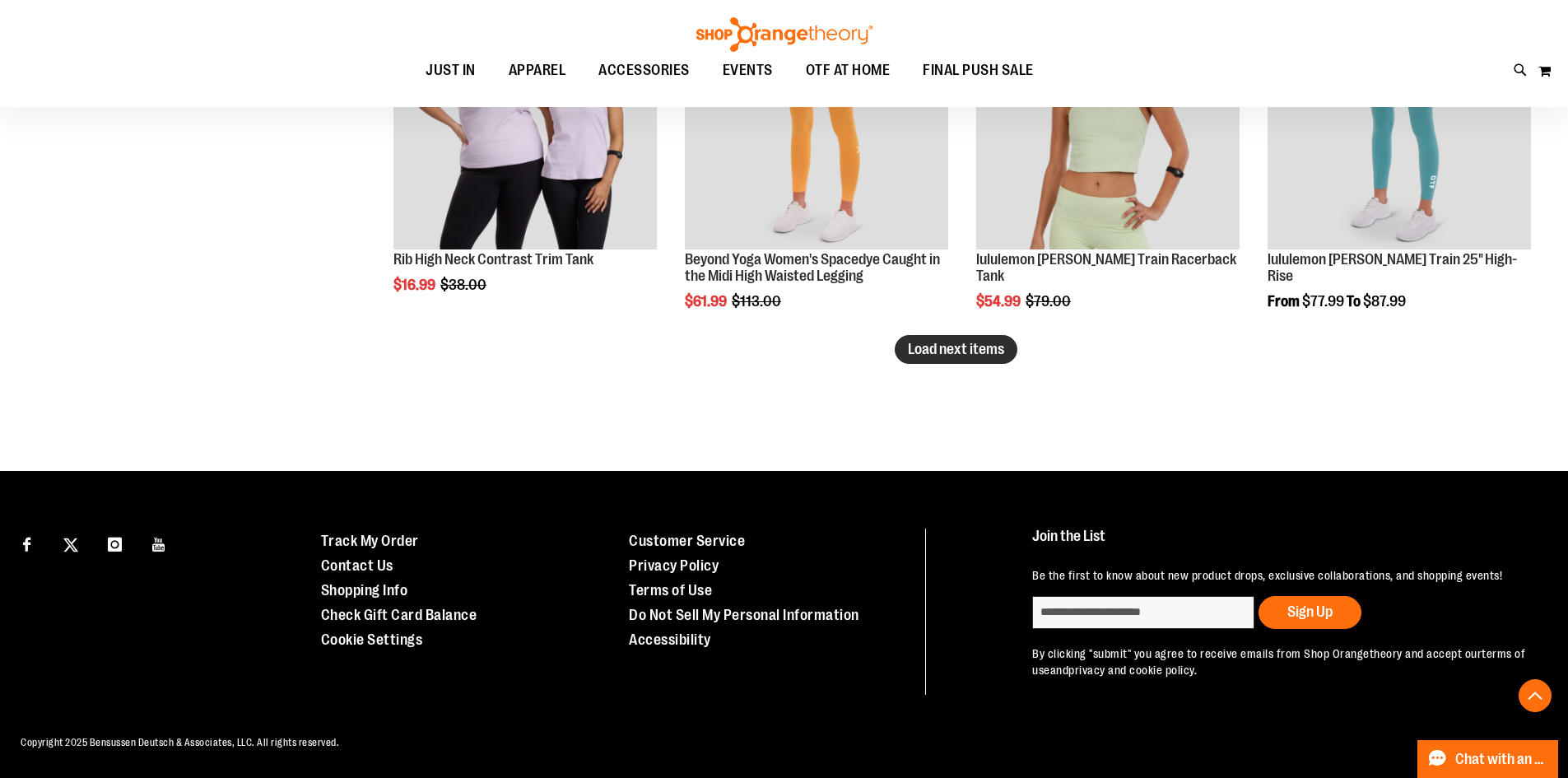
click at [963, 341] on span "Load next items" at bounding box center [956, 349] width 97 height 17
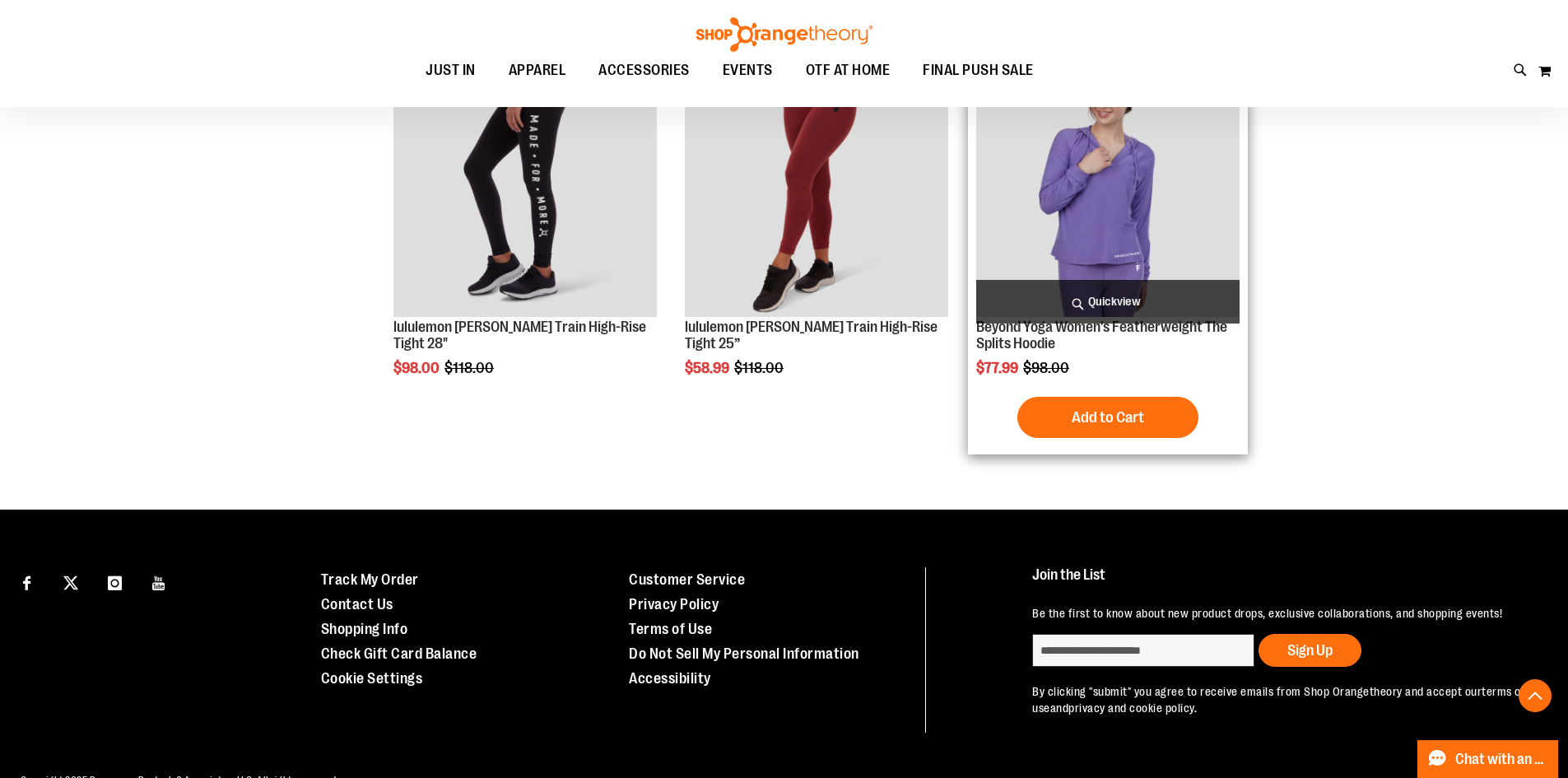
scroll to position [5737, 0]
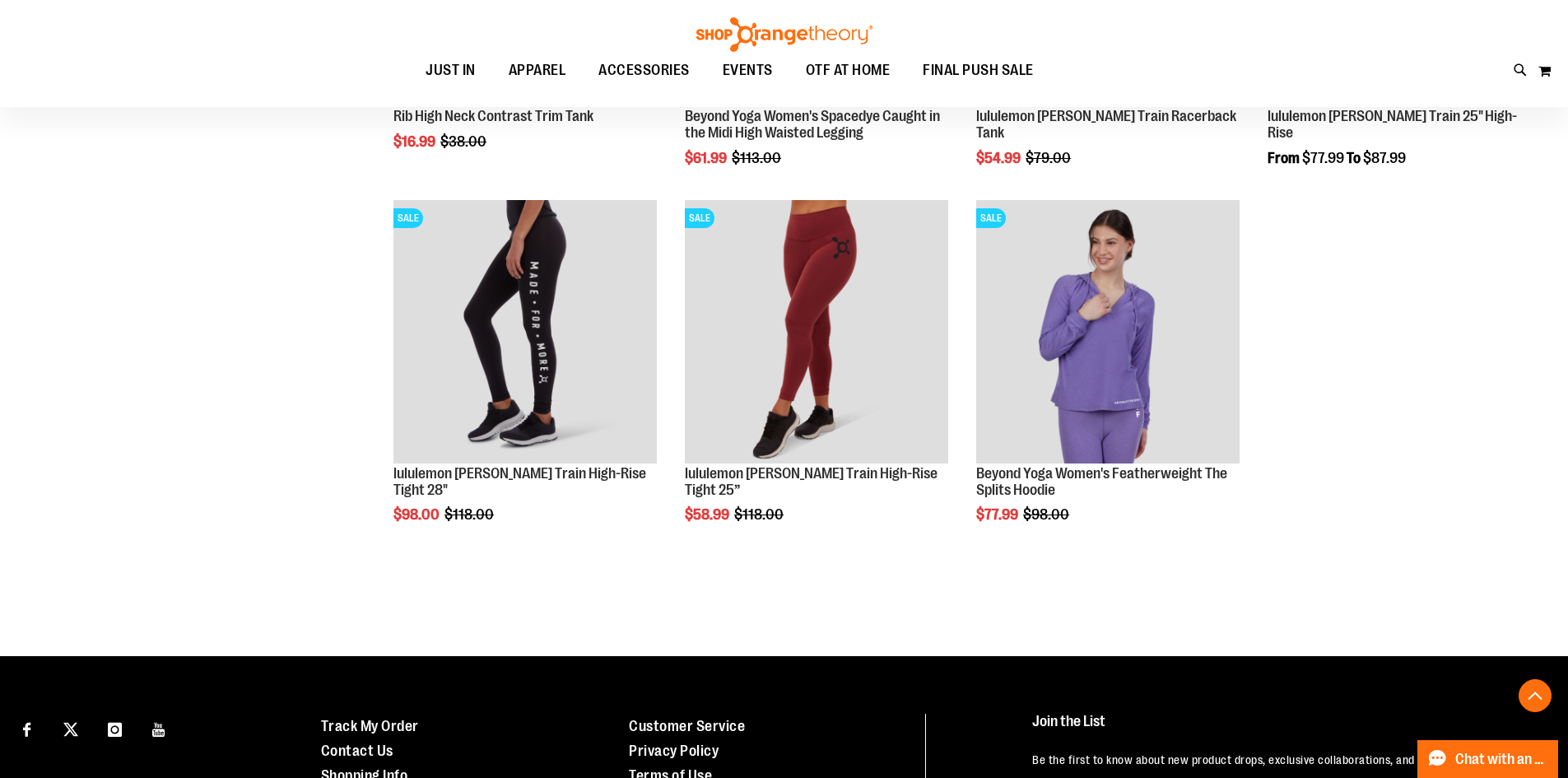
scroll to position [5078, 0]
